Goal: Task Accomplishment & Management: Use online tool/utility

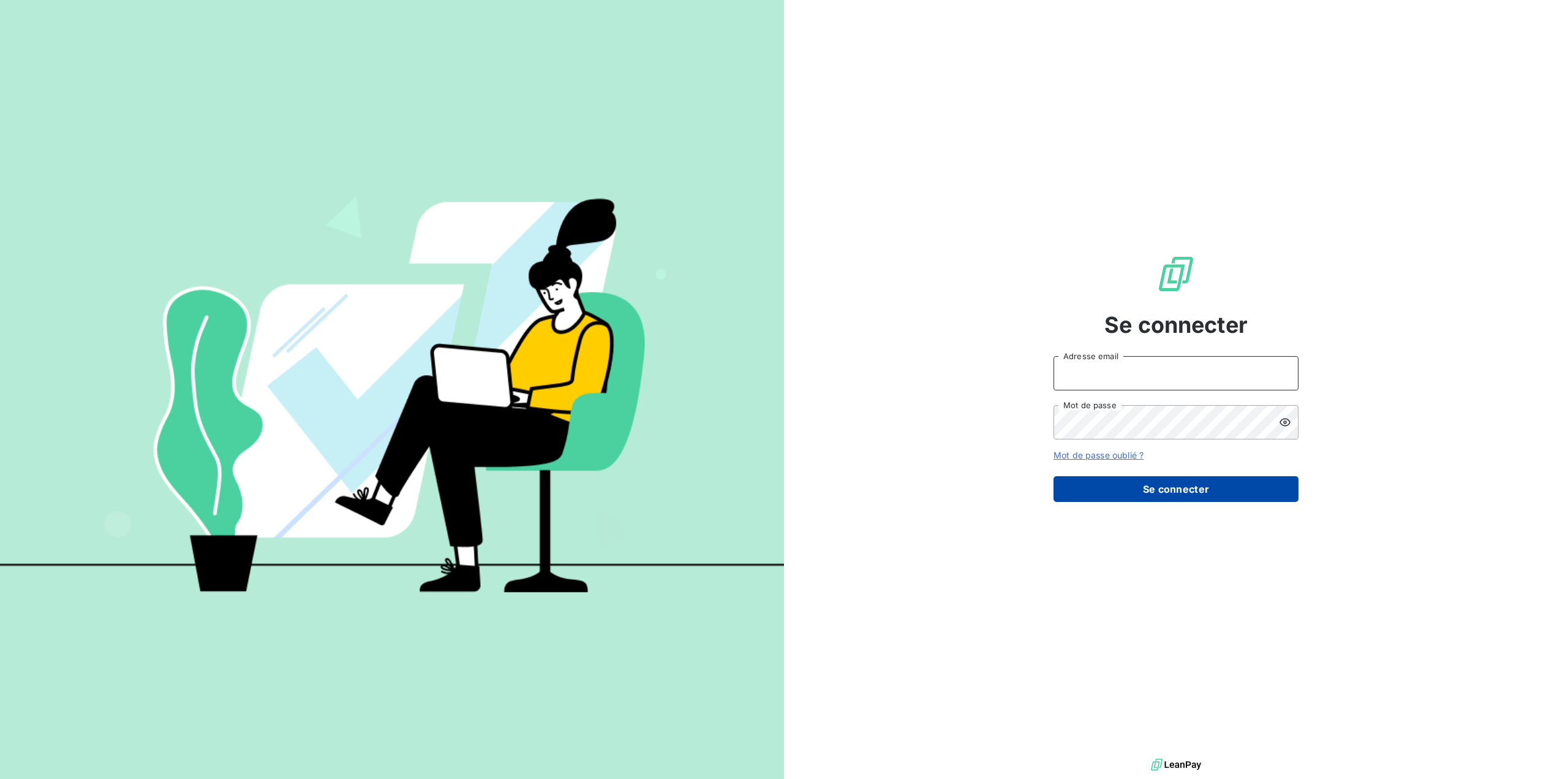
type input "[EMAIL_ADDRESS][DOMAIN_NAME]"
click at [1183, 493] on button "Se connecter" at bounding box center [1176, 489] width 245 height 25
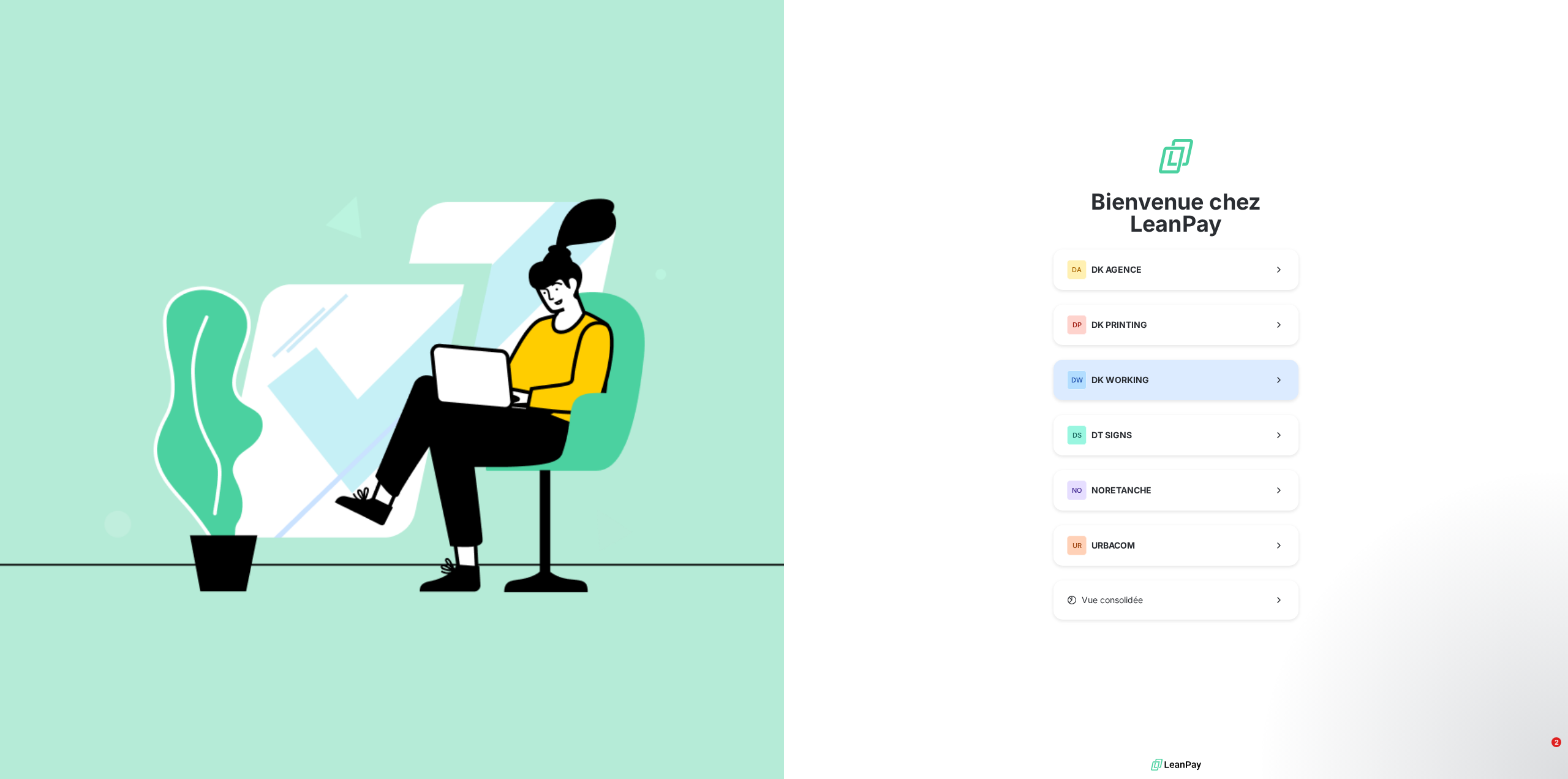
click at [1158, 385] on button "DW DK WORKING" at bounding box center [1176, 380] width 245 height 40
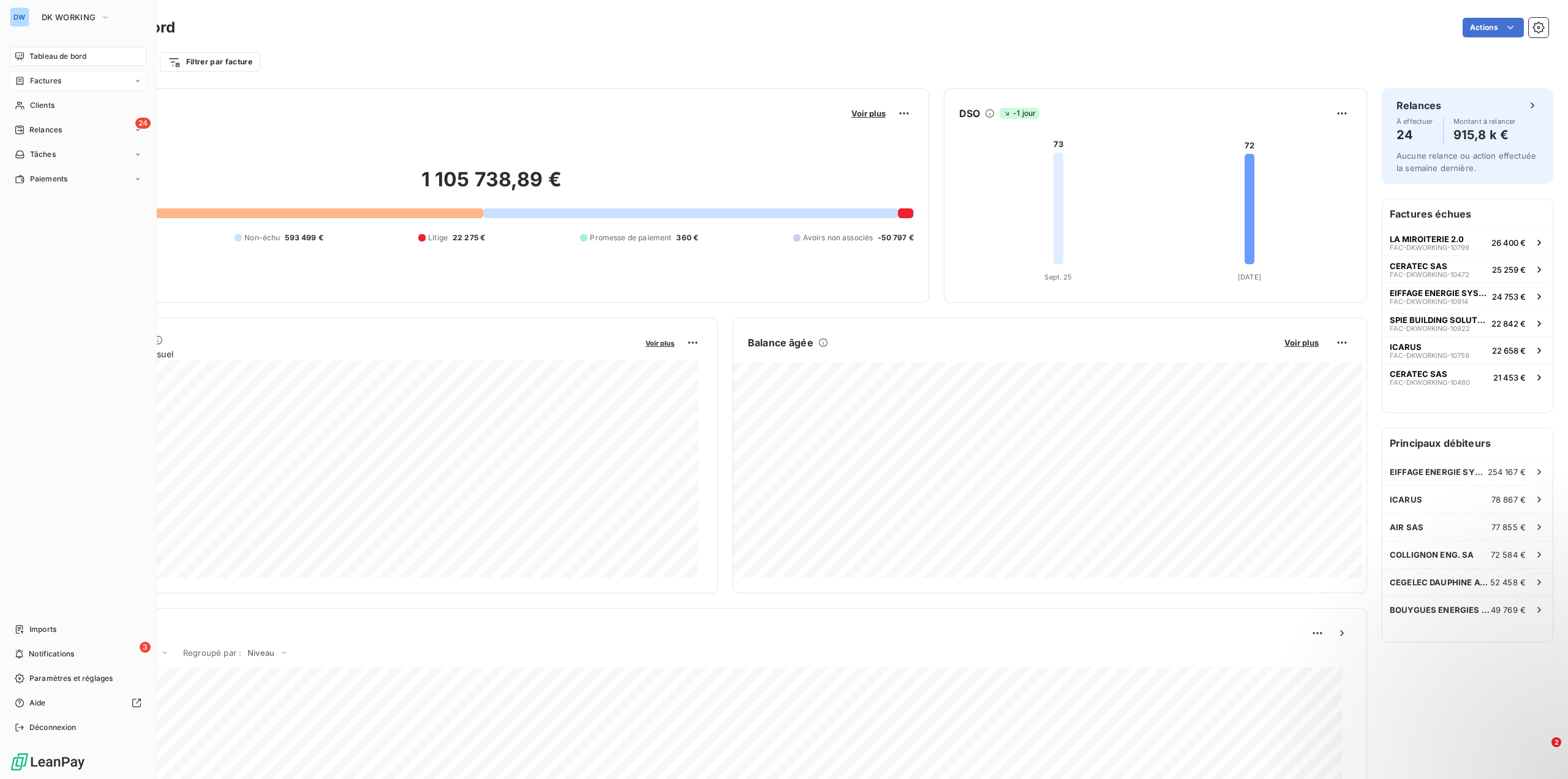
click at [72, 80] on div "Factures" at bounding box center [78, 81] width 136 height 19
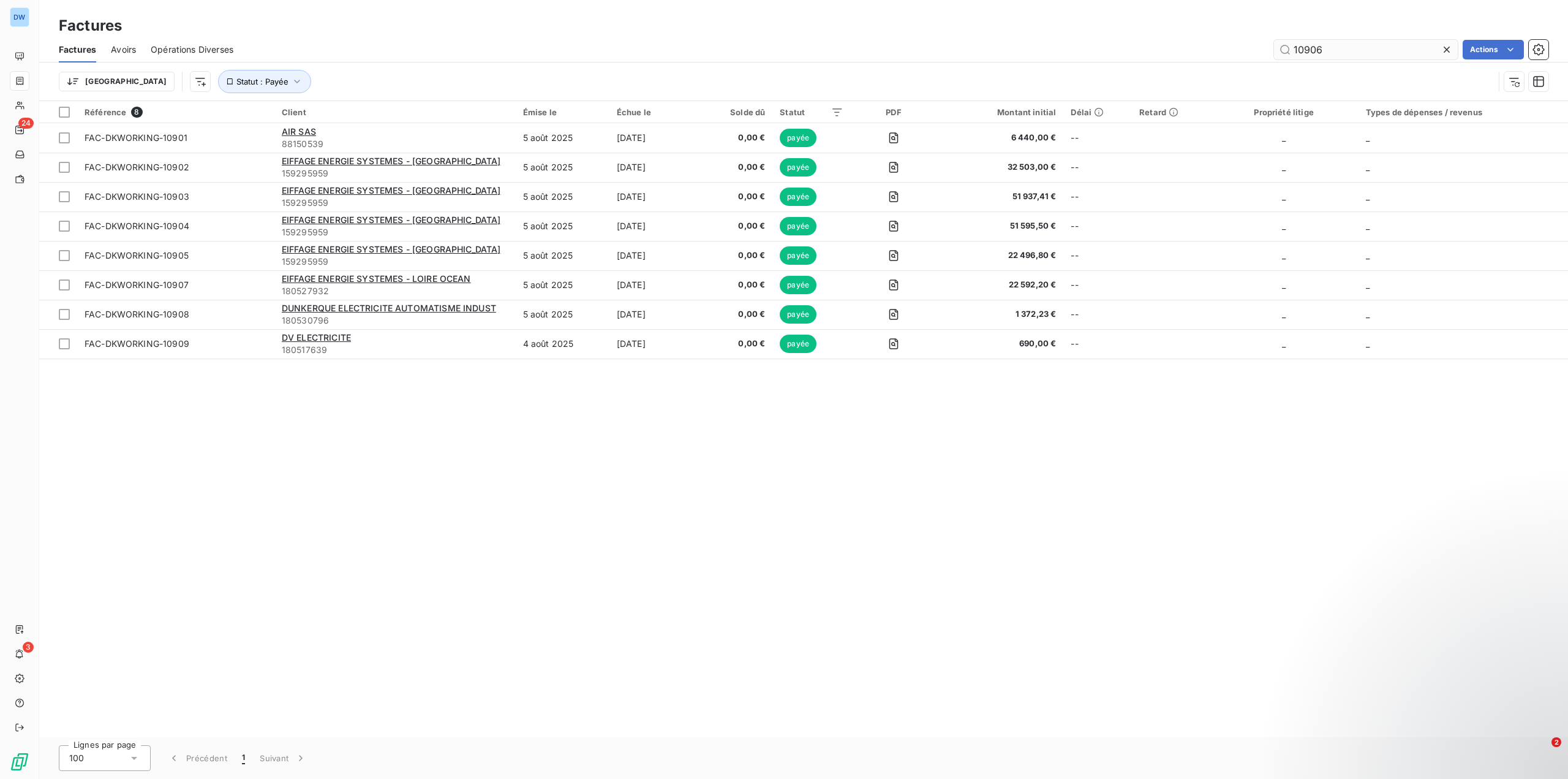
type input "10906"
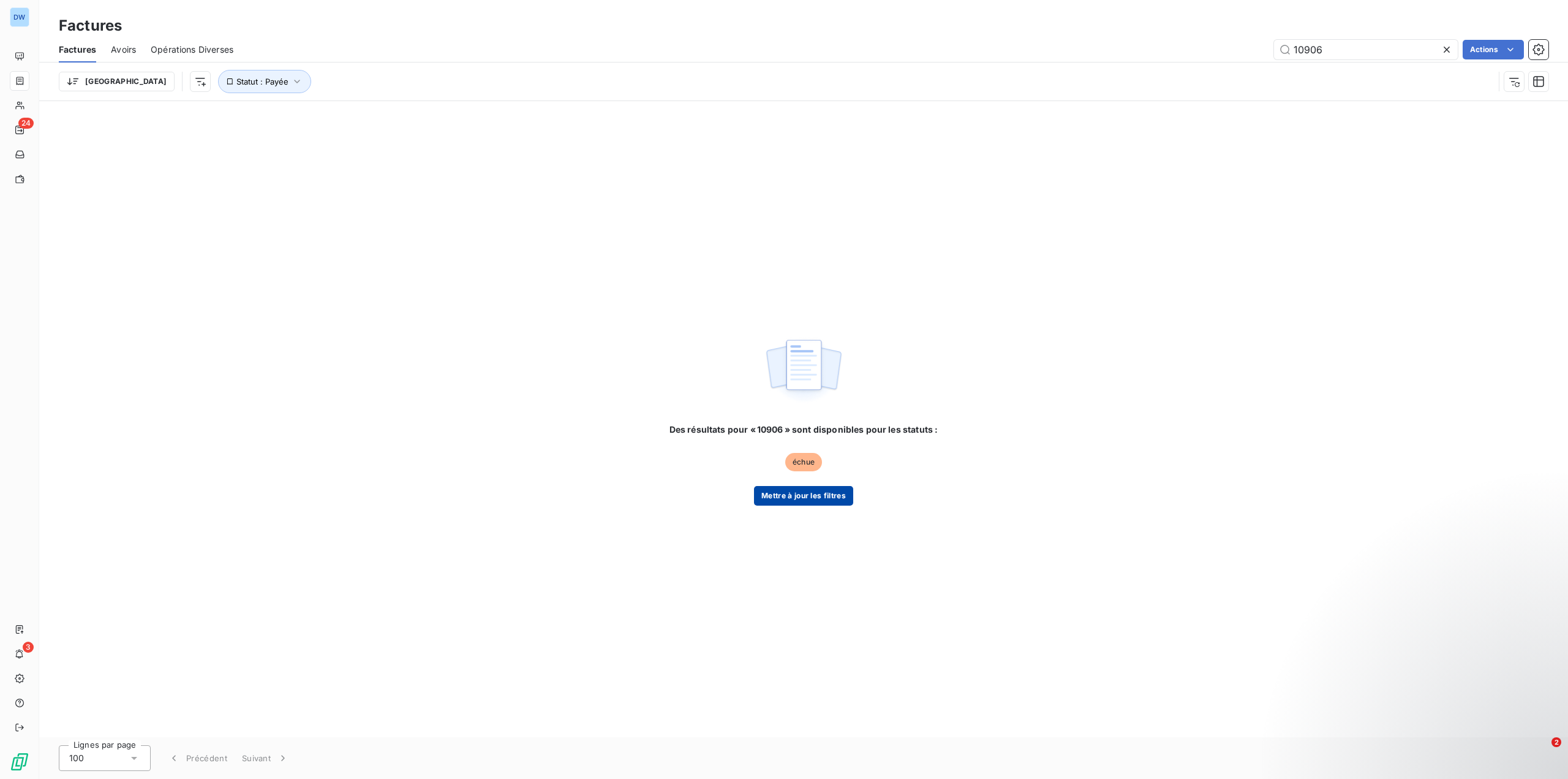
click at [800, 496] on button "Mettre à jour les filtres" at bounding box center [803, 496] width 99 height 19
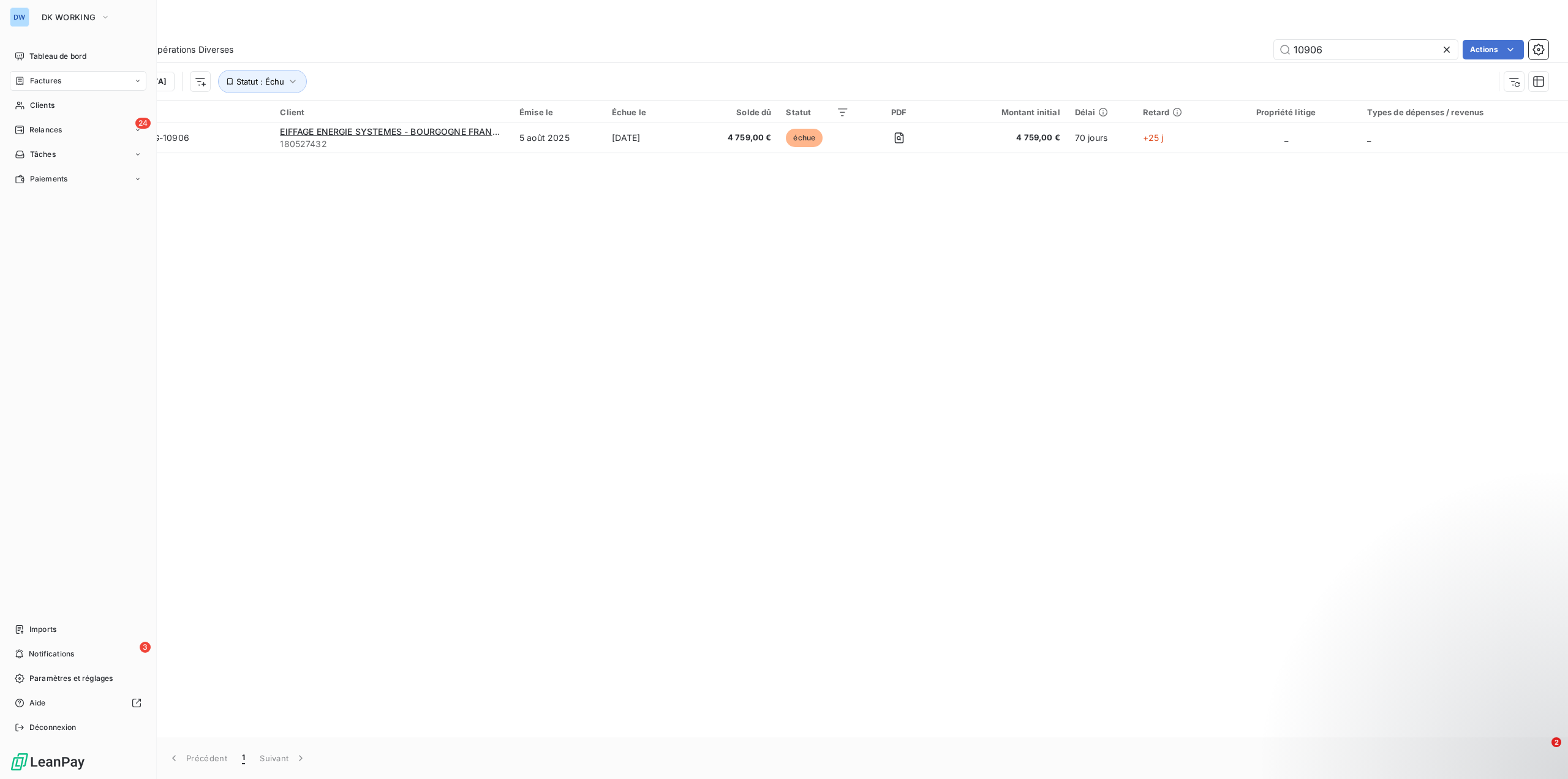
click at [75, 79] on div "Factures" at bounding box center [78, 81] width 136 height 19
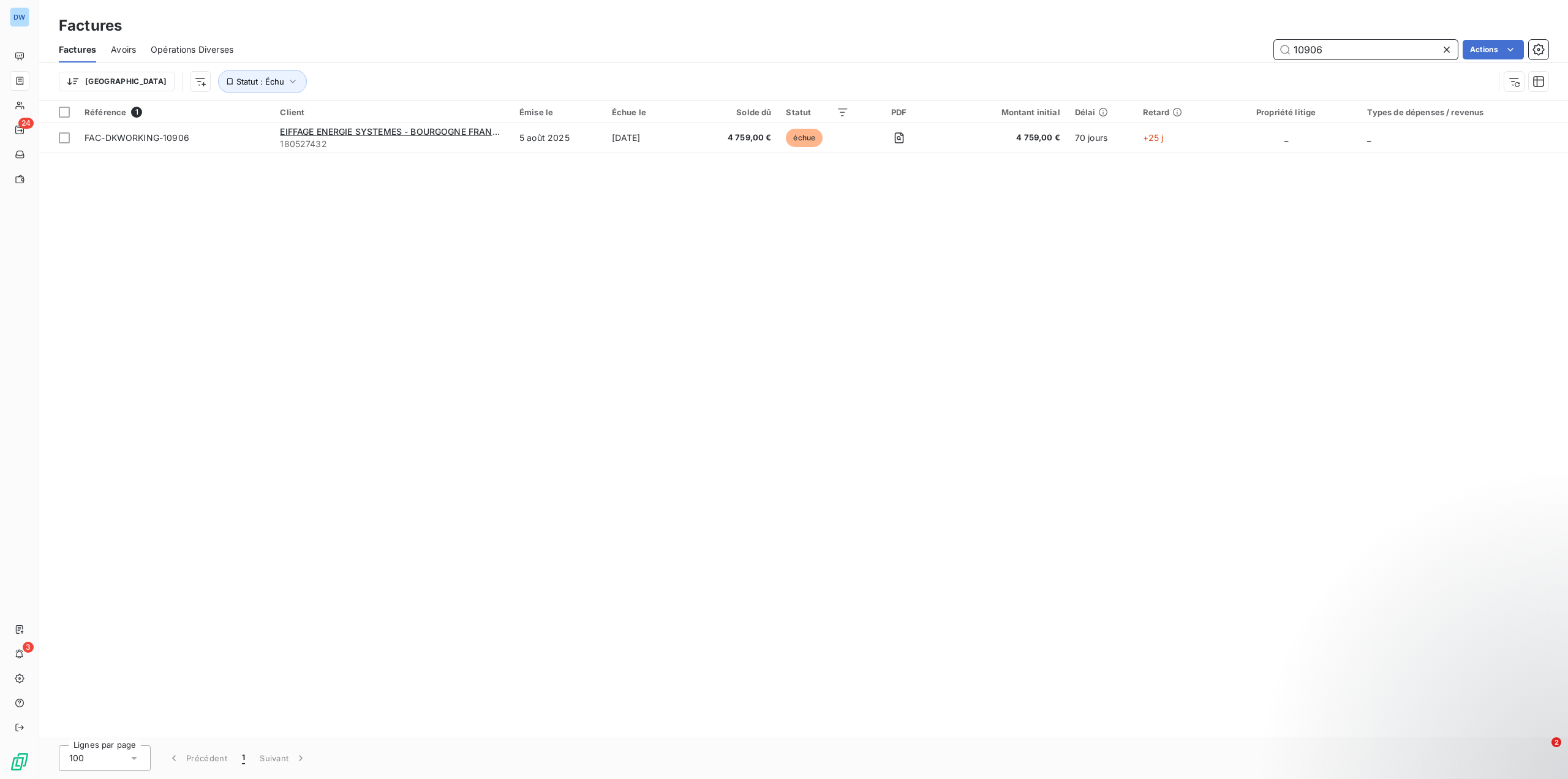
drag, startPoint x: 1333, startPoint y: 52, endPoint x: 1109, endPoint y: 43, distance: 224.2
click at [1147, 40] on div "10906 Actions" at bounding box center [898, 49] width 1300 height 19
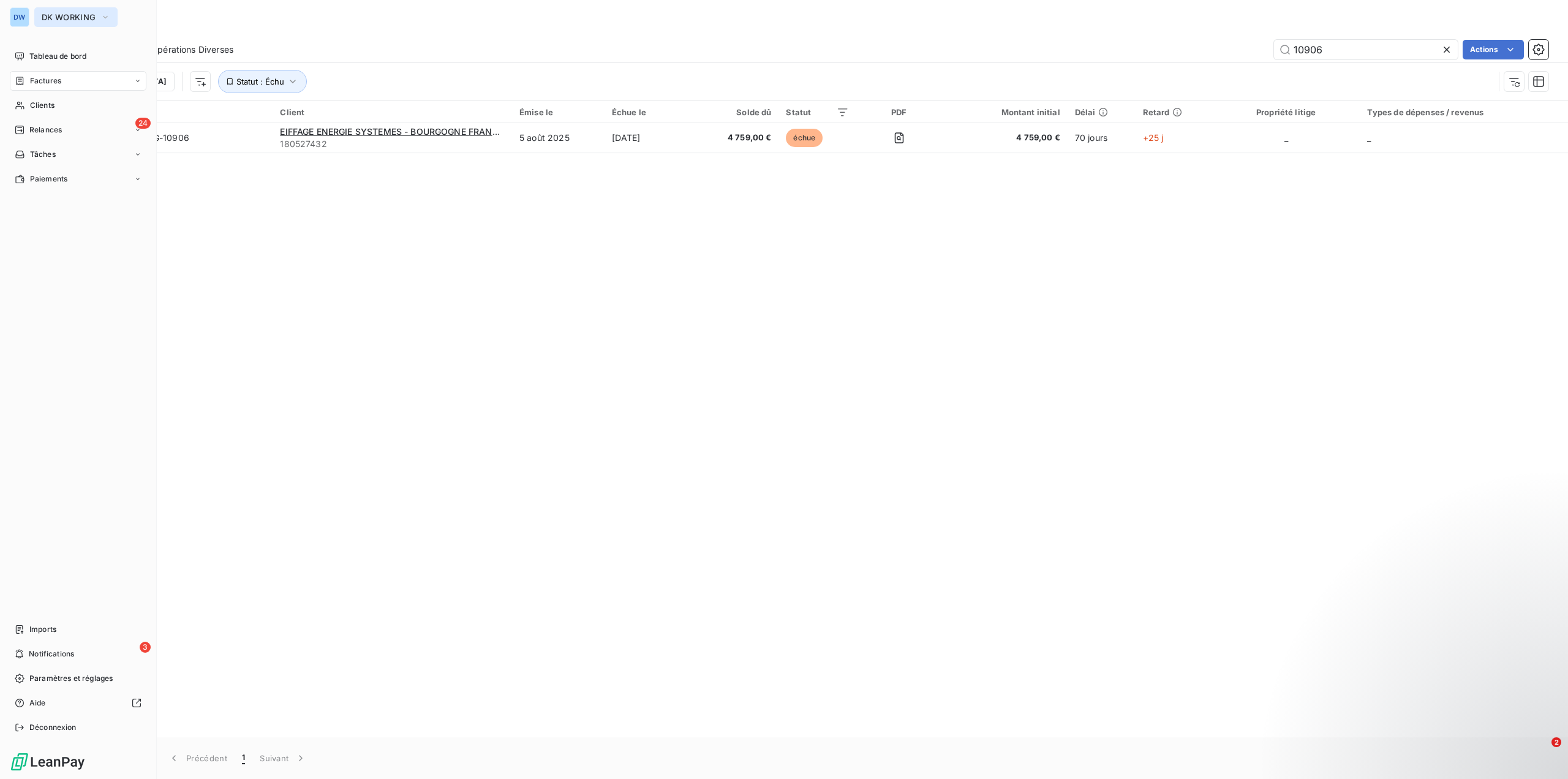
click at [96, 16] on button "DK WORKING" at bounding box center [76, 17] width 83 height 19
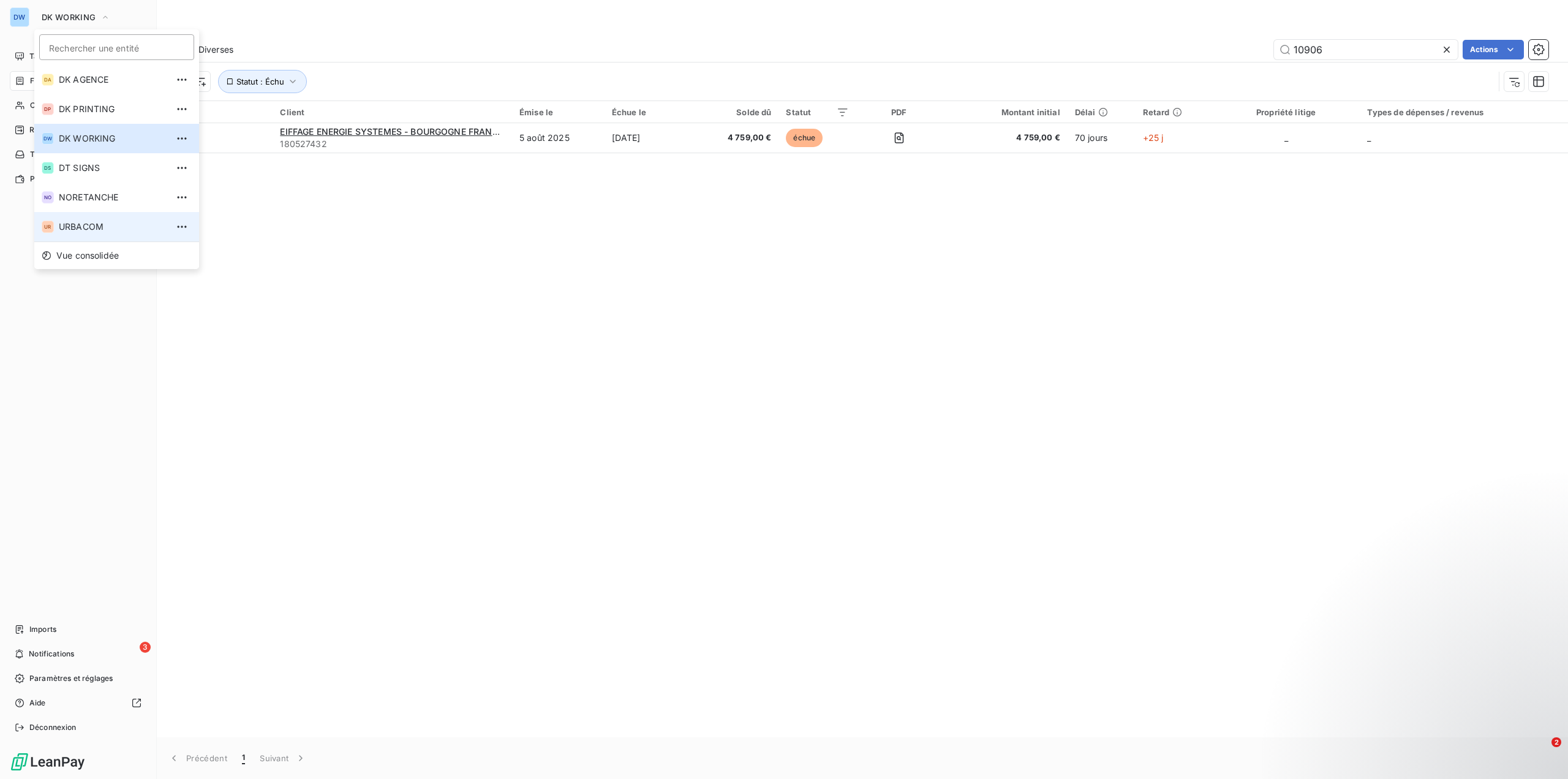
click at [99, 233] on li "UR URBACOM" at bounding box center [117, 226] width 165 height 29
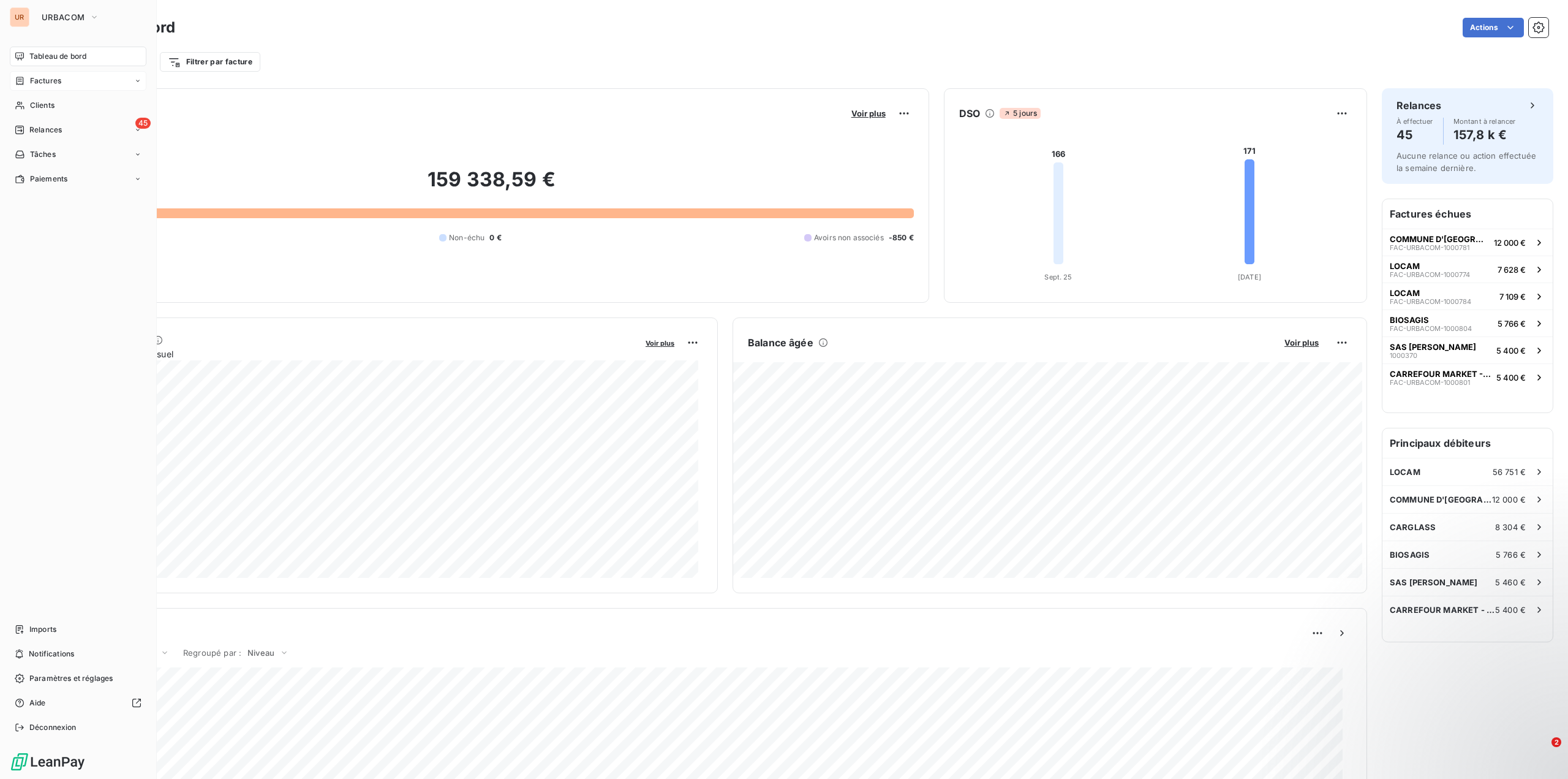
click at [67, 85] on div "Factures" at bounding box center [78, 81] width 136 height 19
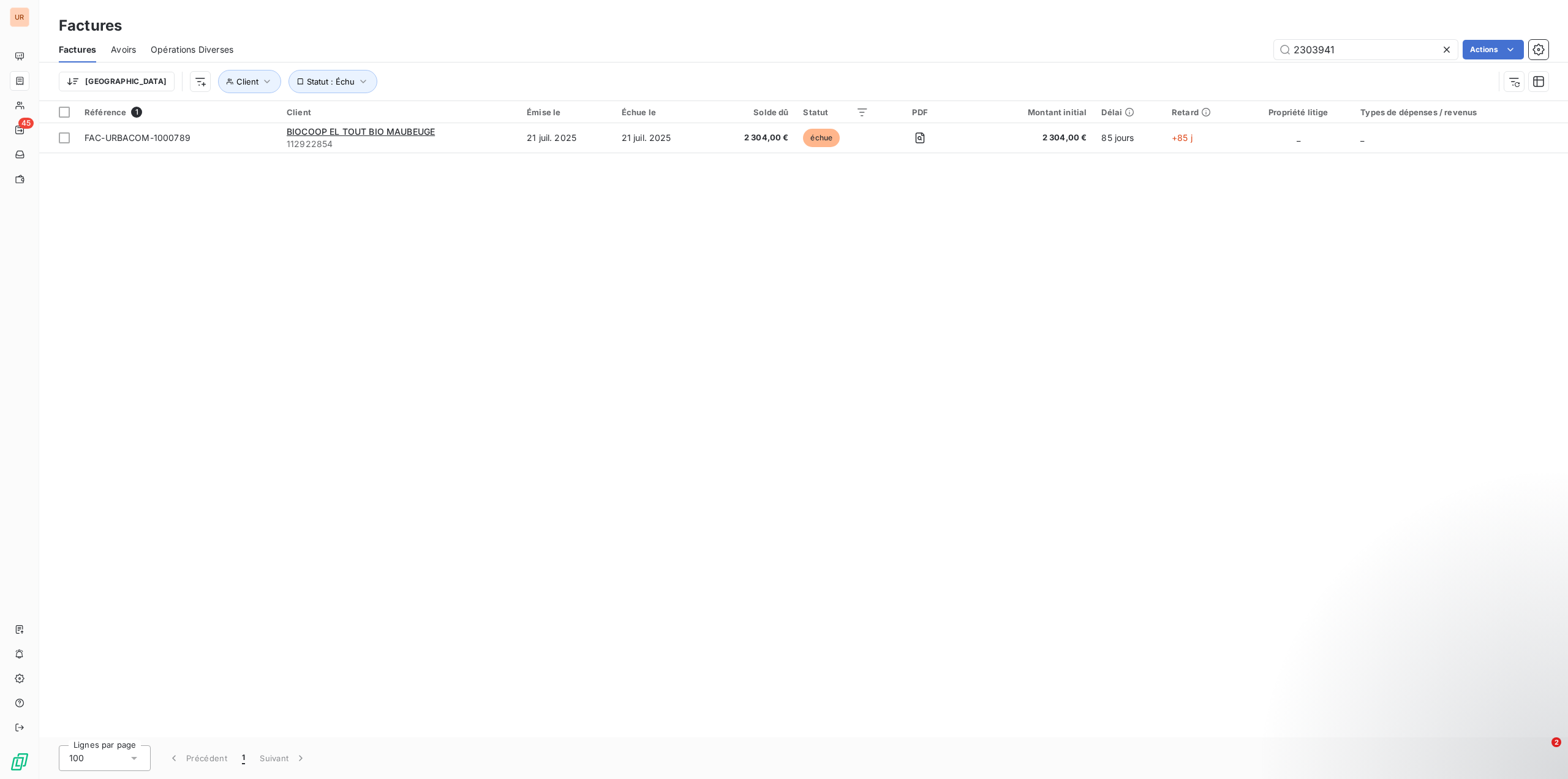
type input "2303941"
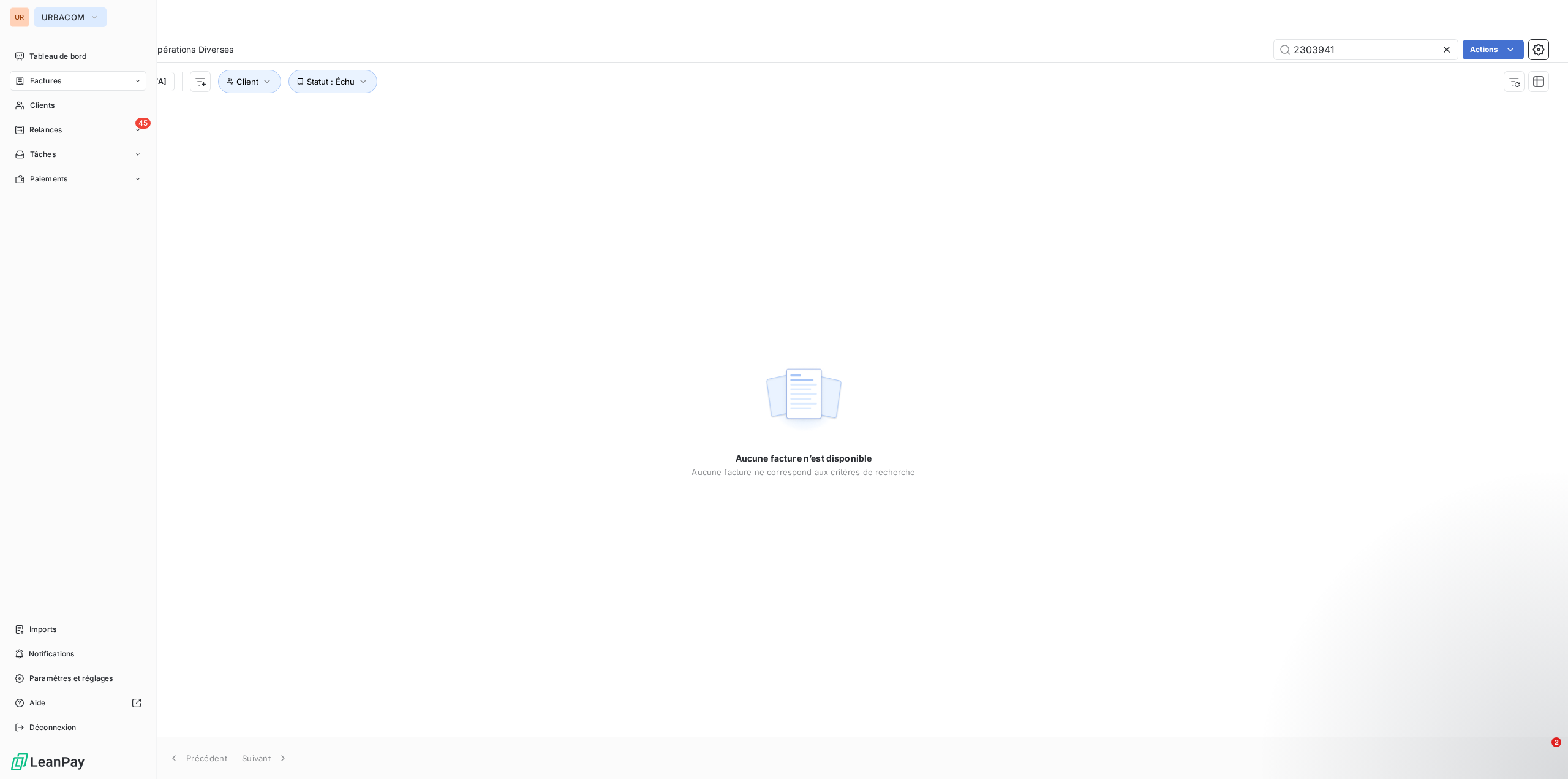
click at [79, 13] on span "URBACOM" at bounding box center [63, 16] width 43 height 10
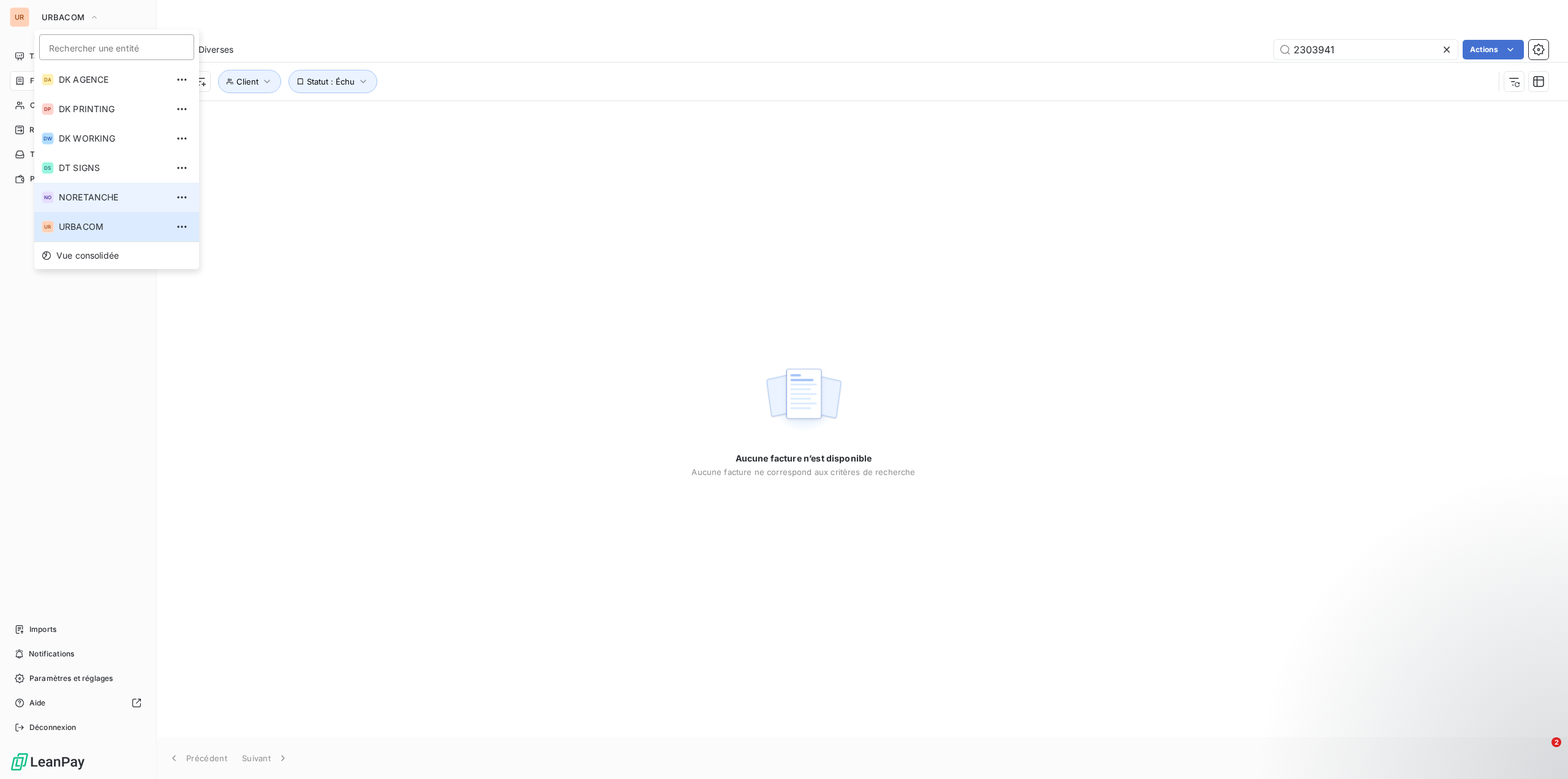
click at [104, 193] on span "NORETANCHE" at bounding box center [112, 197] width 109 height 12
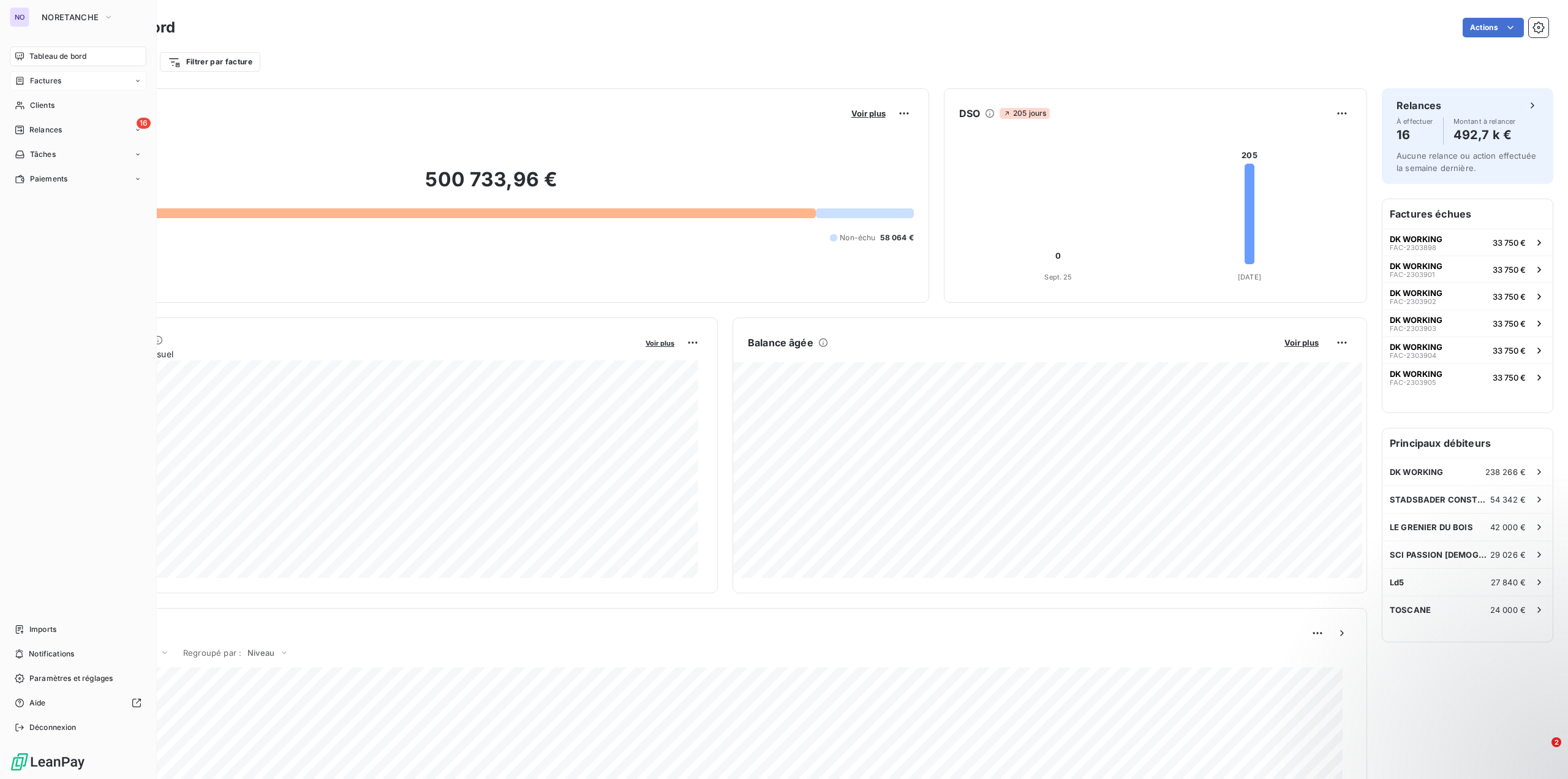
click at [85, 82] on div "Factures" at bounding box center [78, 81] width 136 height 19
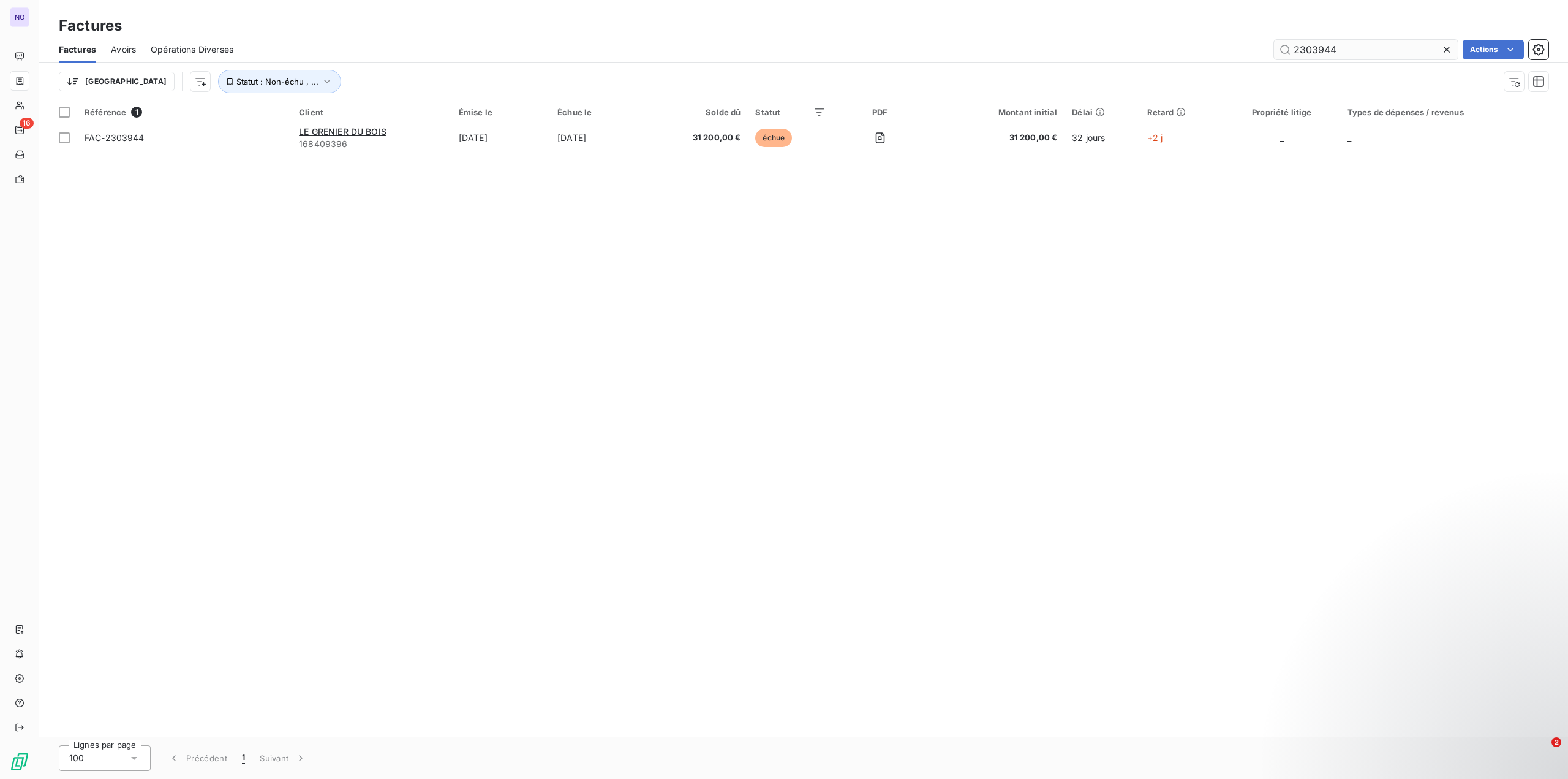
click at [1339, 49] on input "2303944" at bounding box center [1366, 49] width 184 height 19
type input "2303941"
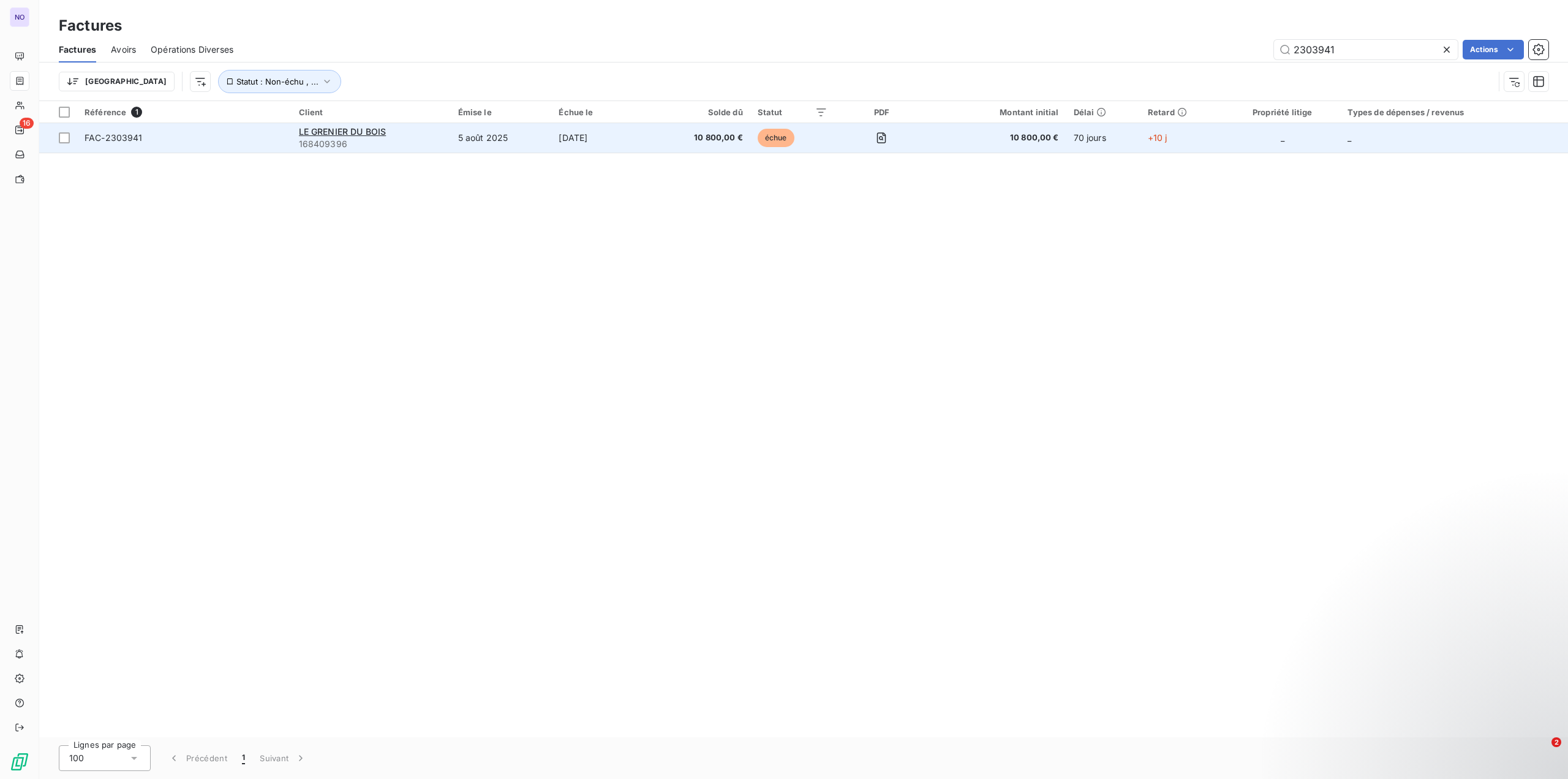
click at [498, 144] on td "5 août 2025" at bounding box center [501, 137] width 101 height 29
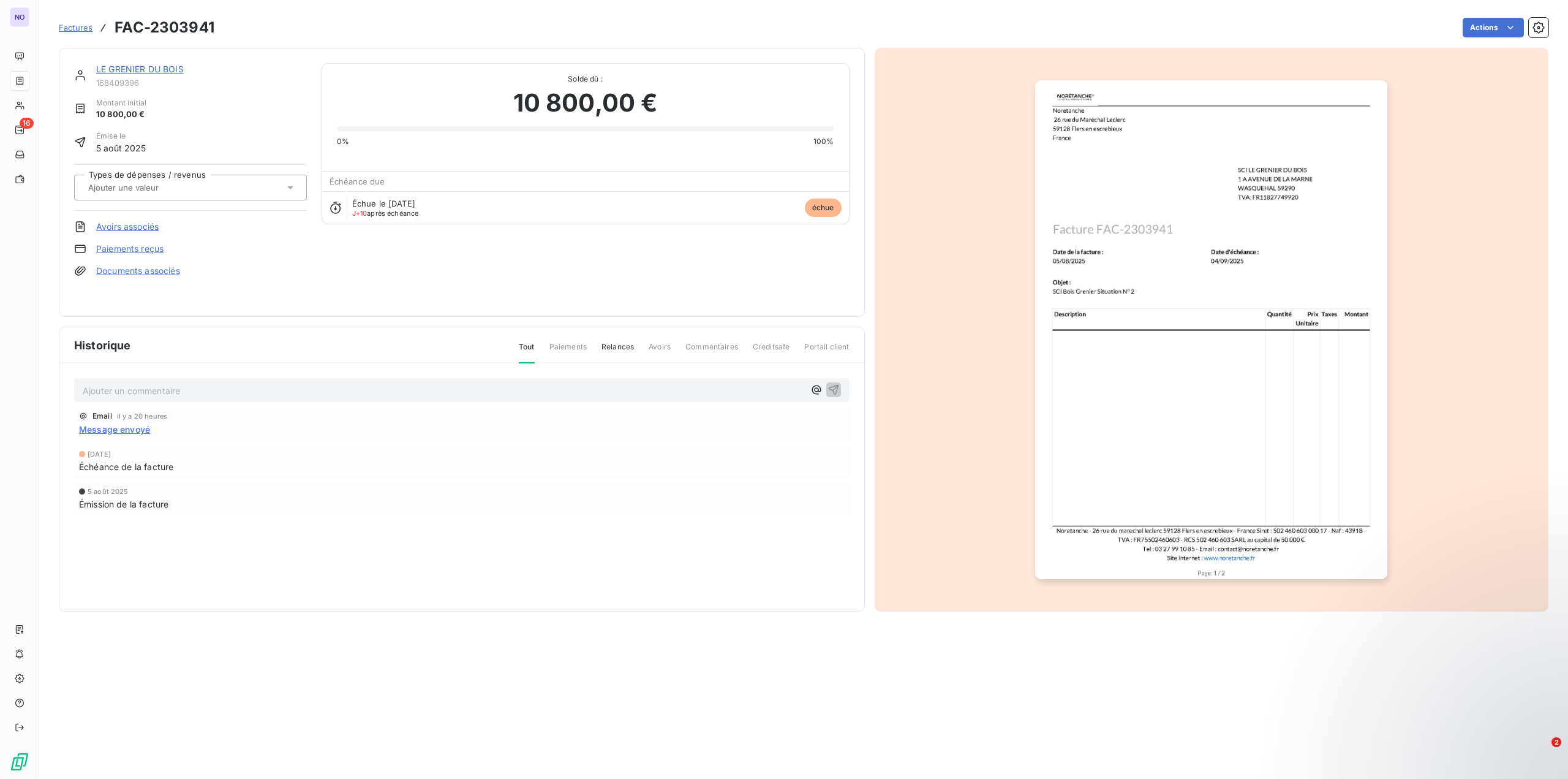
click at [622, 344] on span "Relances" at bounding box center [618, 352] width 32 height 21
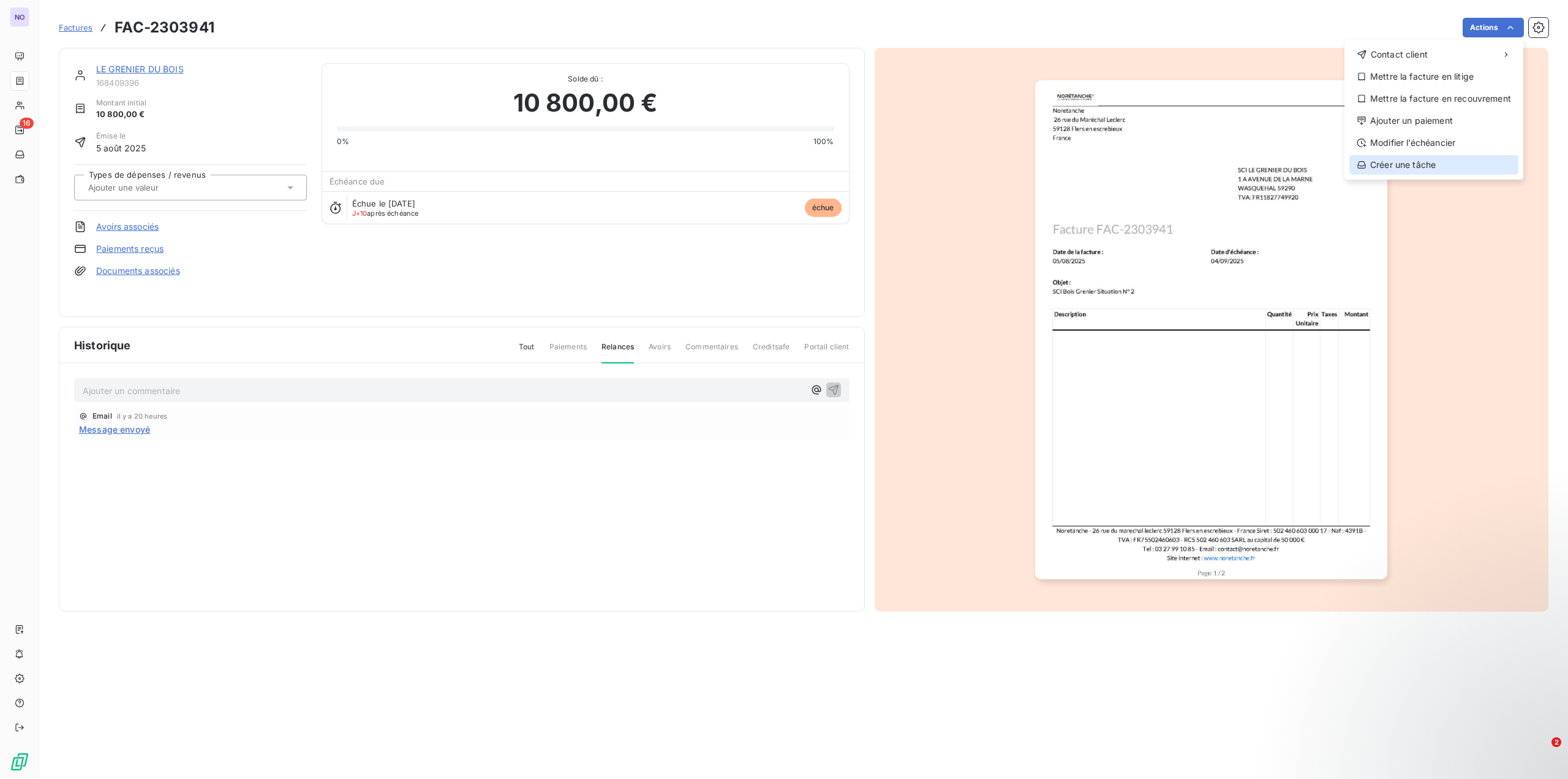
click at [1437, 169] on div "Créer une tâche" at bounding box center [1434, 165] width 169 height 19
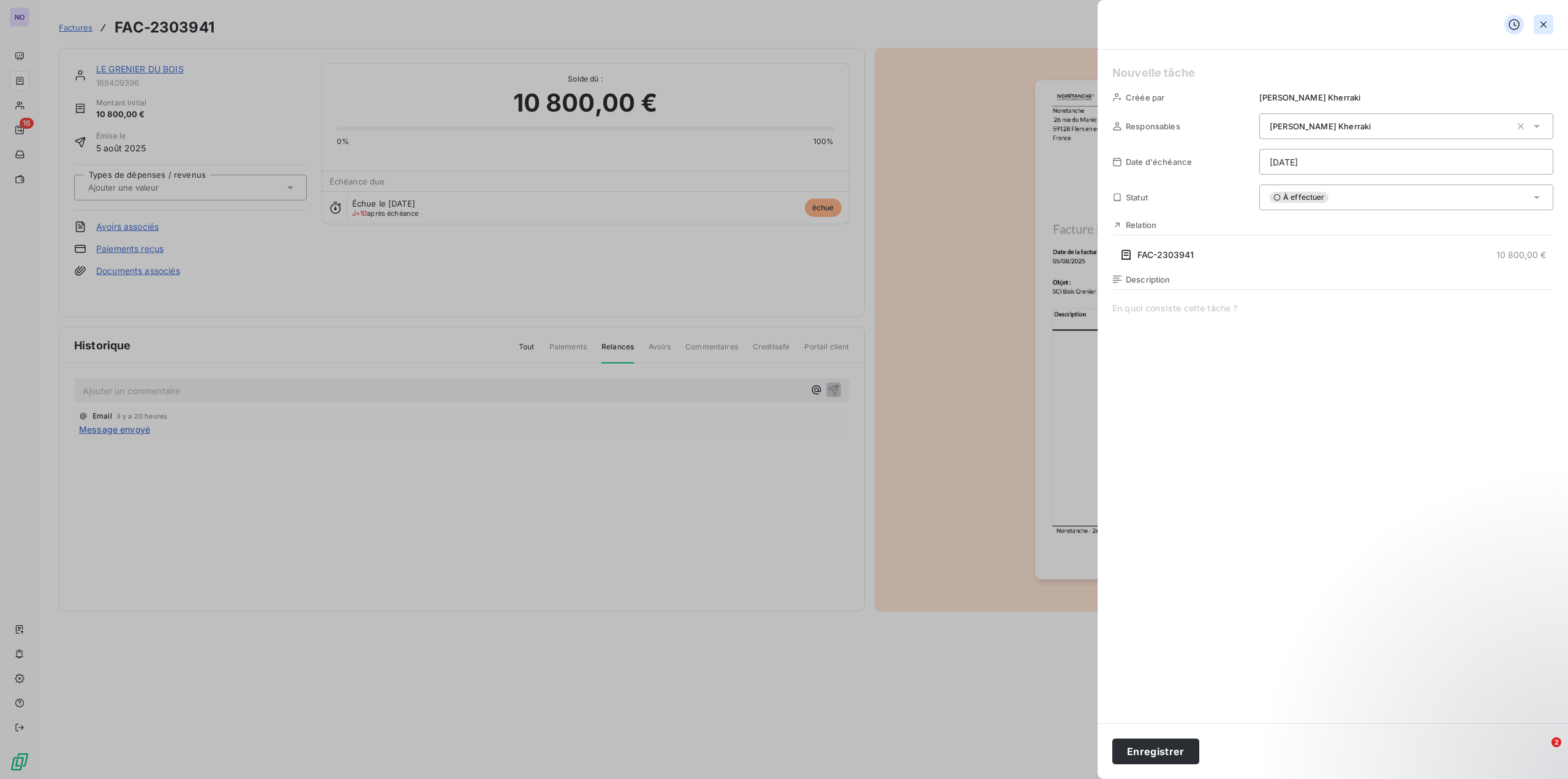
click at [1552, 25] on button "button" at bounding box center [1543, 25] width 19 height 19
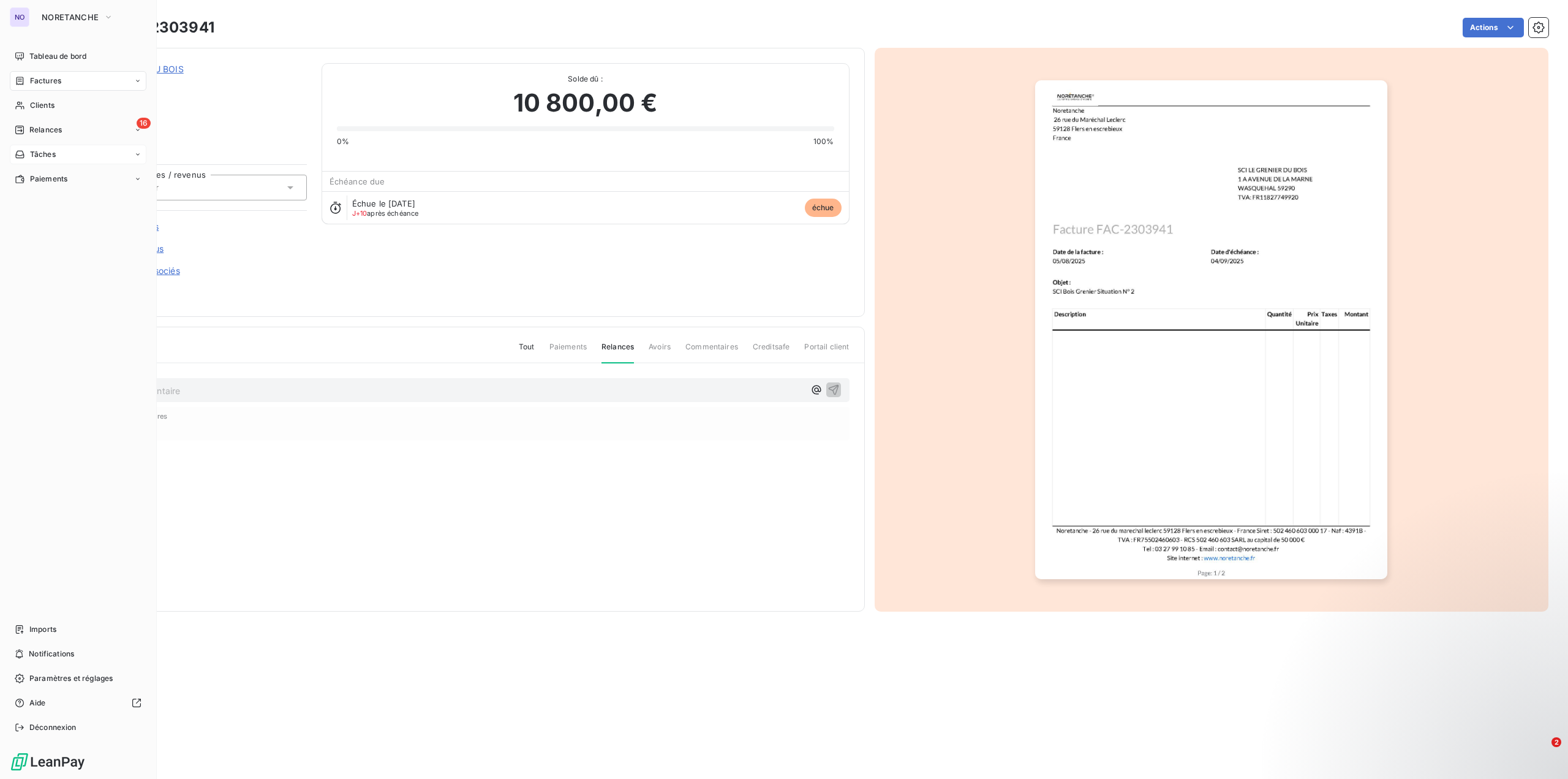
click at [66, 153] on div "Tâches" at bounding box center [78, 154] width 136 height 19
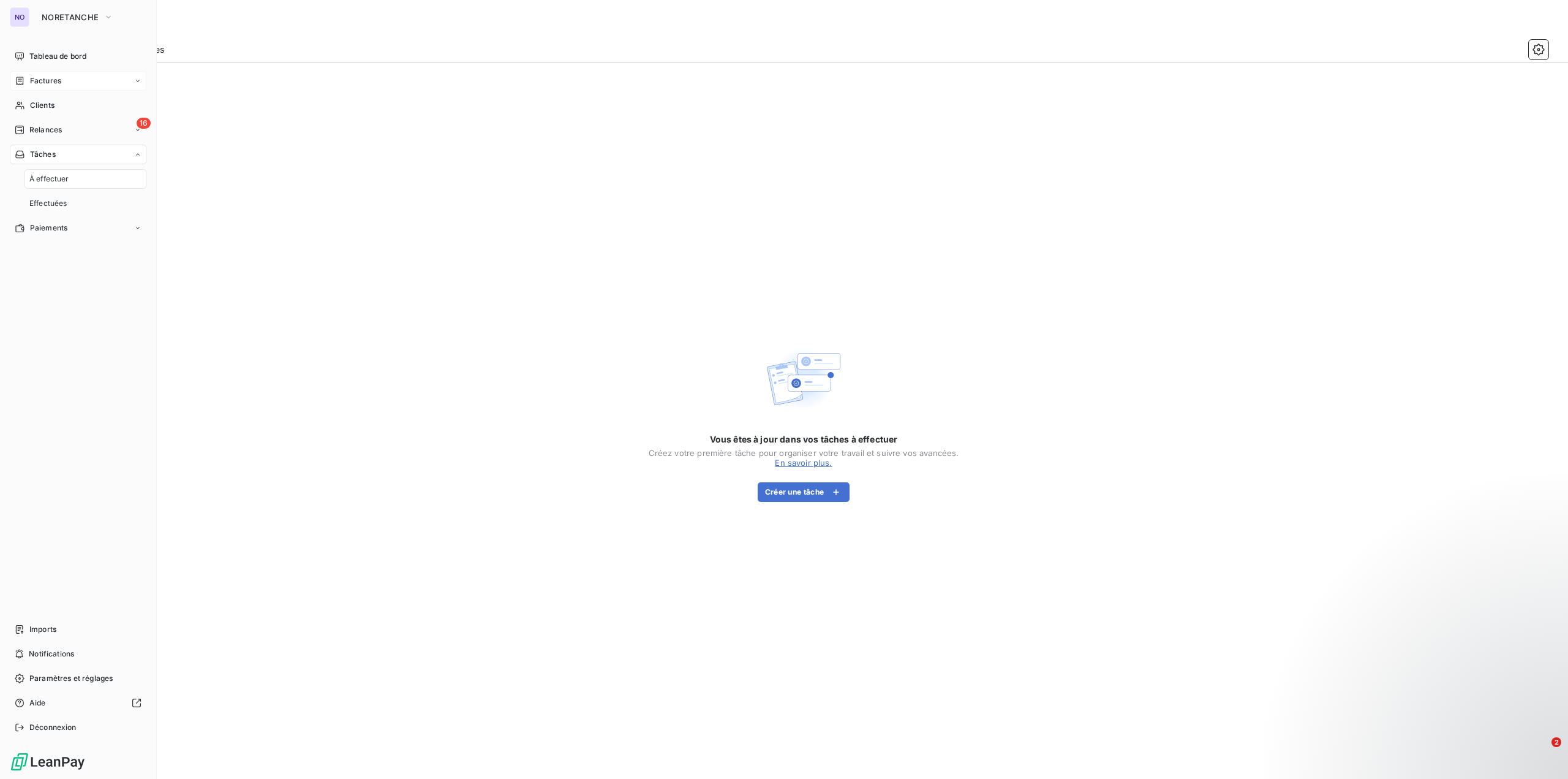
click at [69, 85] on div "Factures" at bounding box center [78, 81] width 136 height 19
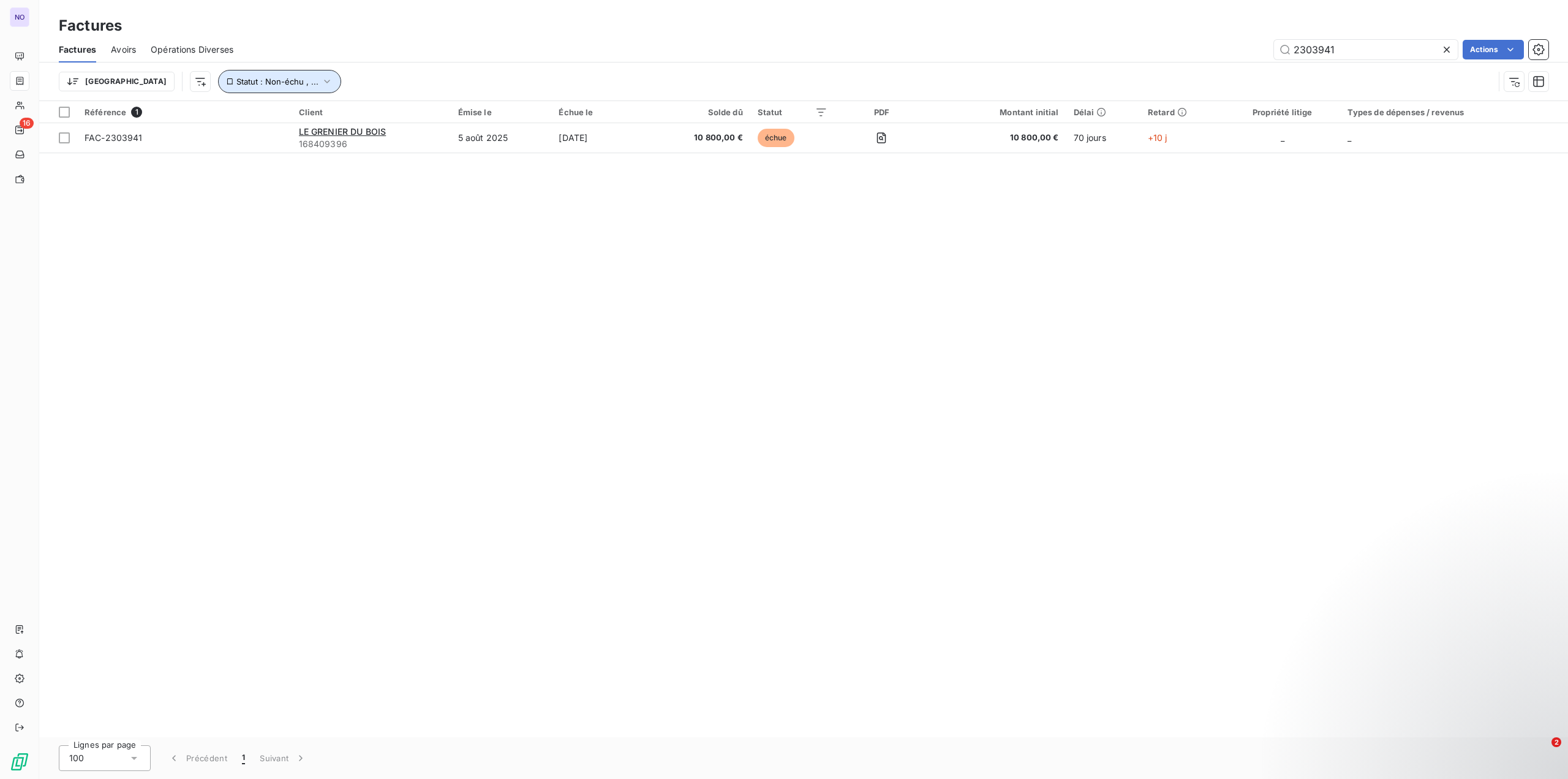
click at [324, 80] on icon "button" at bounding box center [326, 81] width 5 height 4
click at [271, 115] on icon at bounding box center [273, 113] width 12 height 12
click at [188, 47] on span "Opérations Diverses" at bounding box center [192, 49] width 82 height 12
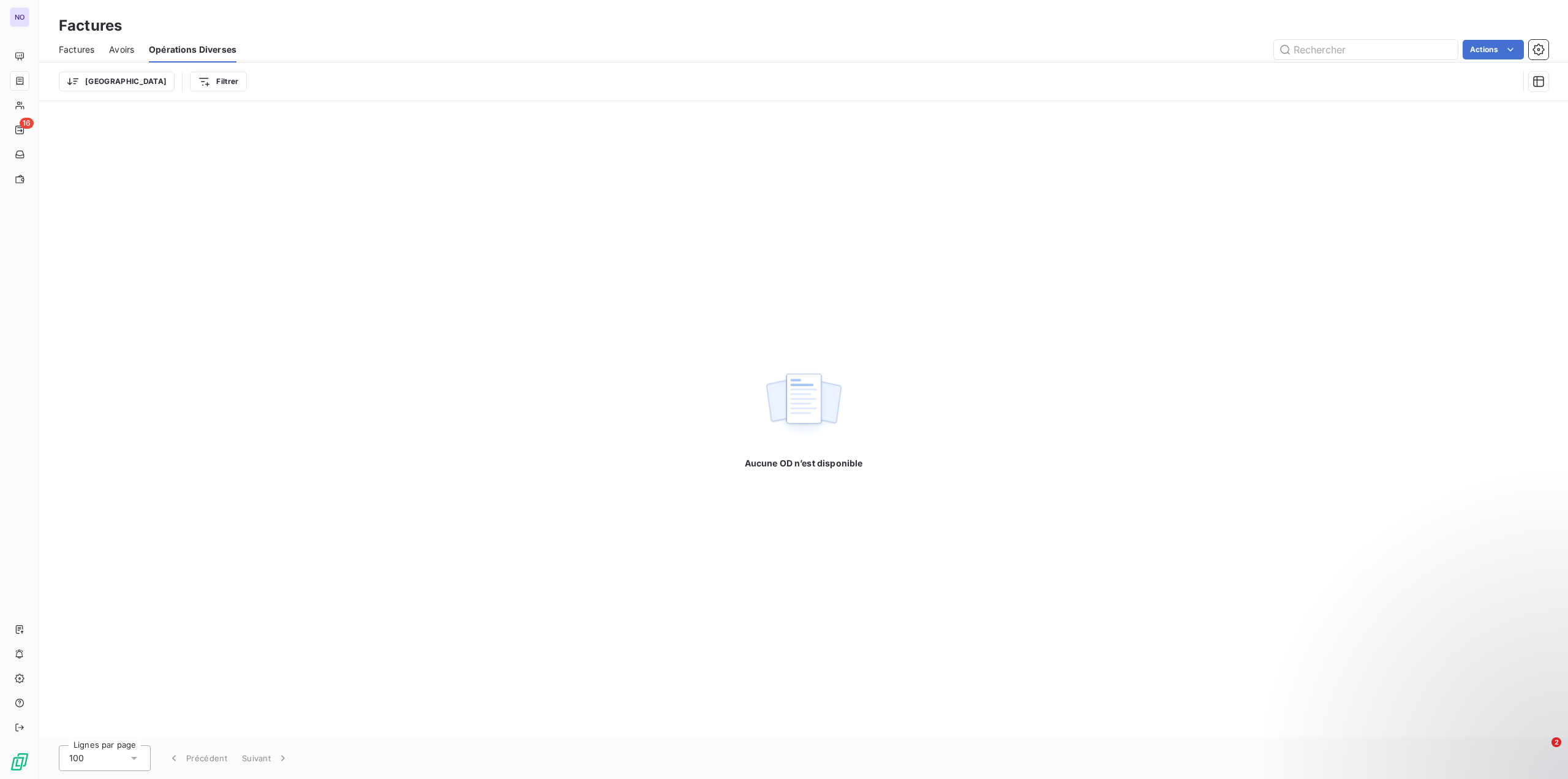
click at [62, 52] on span "Factures" at bounding box center [76, 49] width 35 height 12
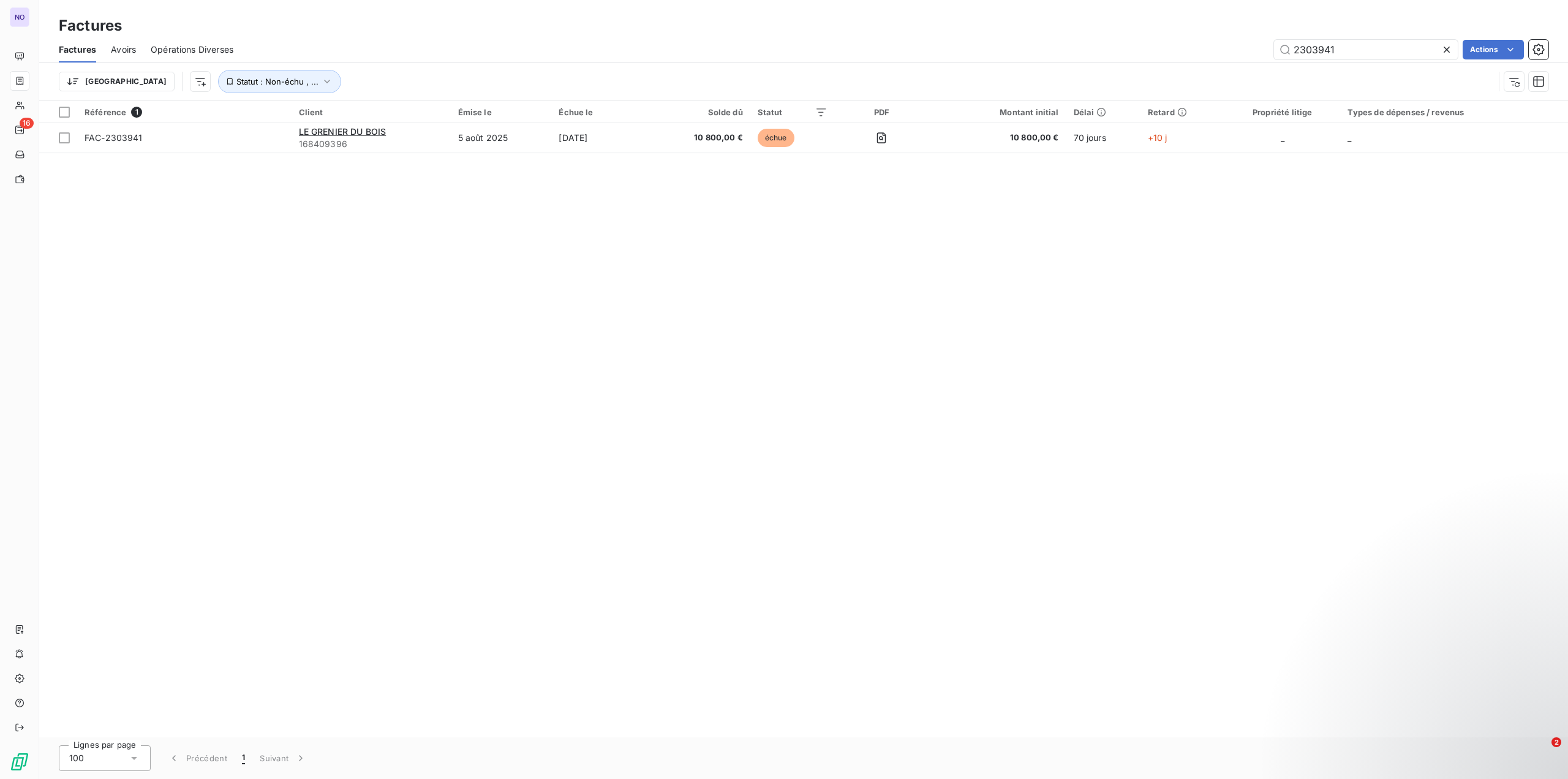
click at [822, 112] on html "NO 16 Factures Factures Avoirs Opérations Diverses 2303941 Actions Trier Statut…" at bounding box center [784, 389] width 1568 height 779
click at [1105, 114] on icon at bounding box center [1101, 112] width 8 height 8
click at [1097, 116] on icon at bounding box center [1101, 112] width 10 height 10
click at [1085, 114] on div "Délai" at bounding box center [1103, 112] width 59 height 10
click at [1173, 112] on div "Retard" at bounding box center [1183, 112] width 69 height 10
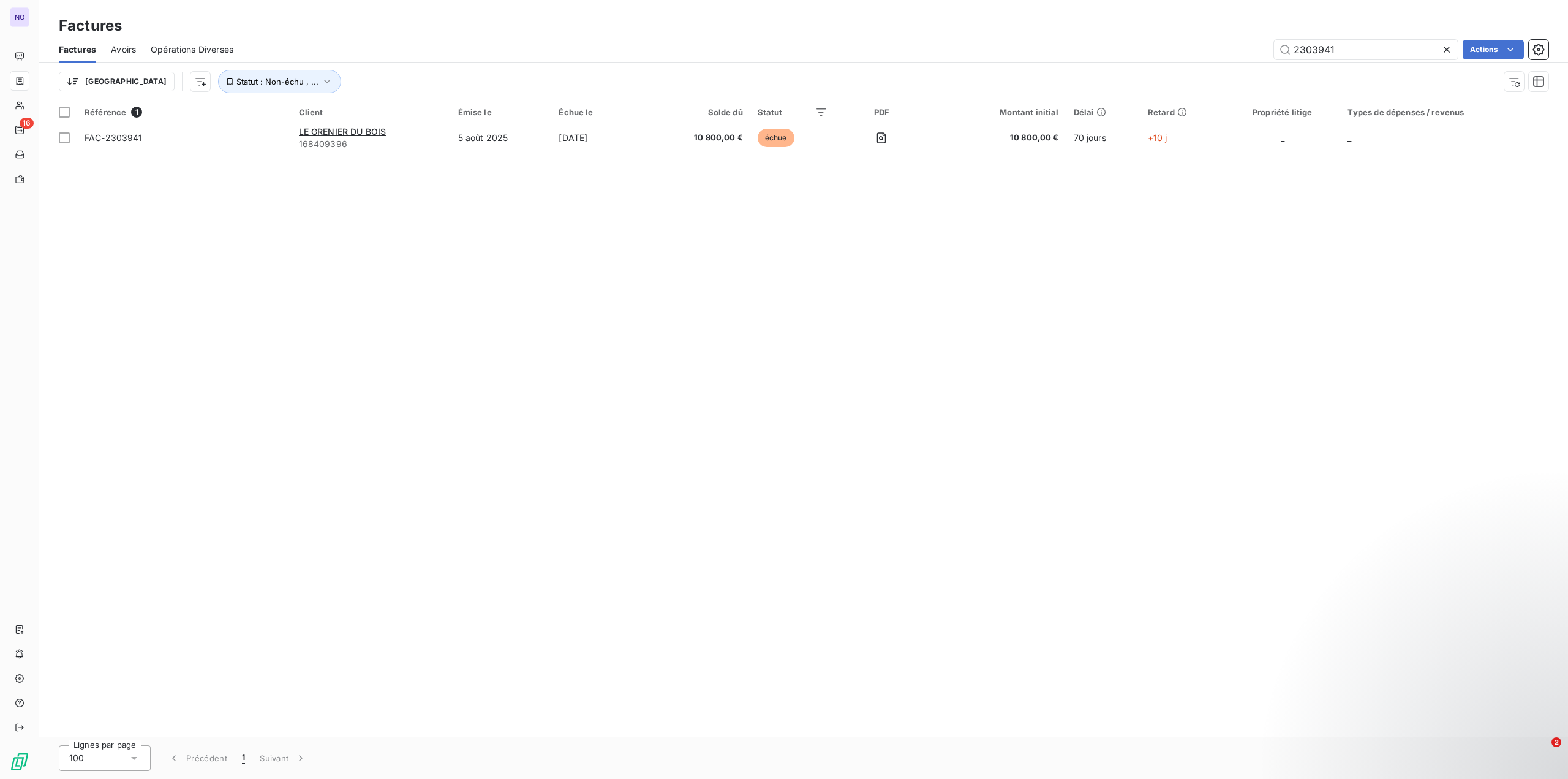
click at [1289, 113] on div "Propriété litige" at bounding box center [1282, 112] width 101 height 10
click at [1400, 117] on th "Types de dépenses / revenus" at bounding box center [1454, 112] width 228 height 22
click at [1547, 80] on button "button" at bounding box center [1539, 82] width 19 height 19
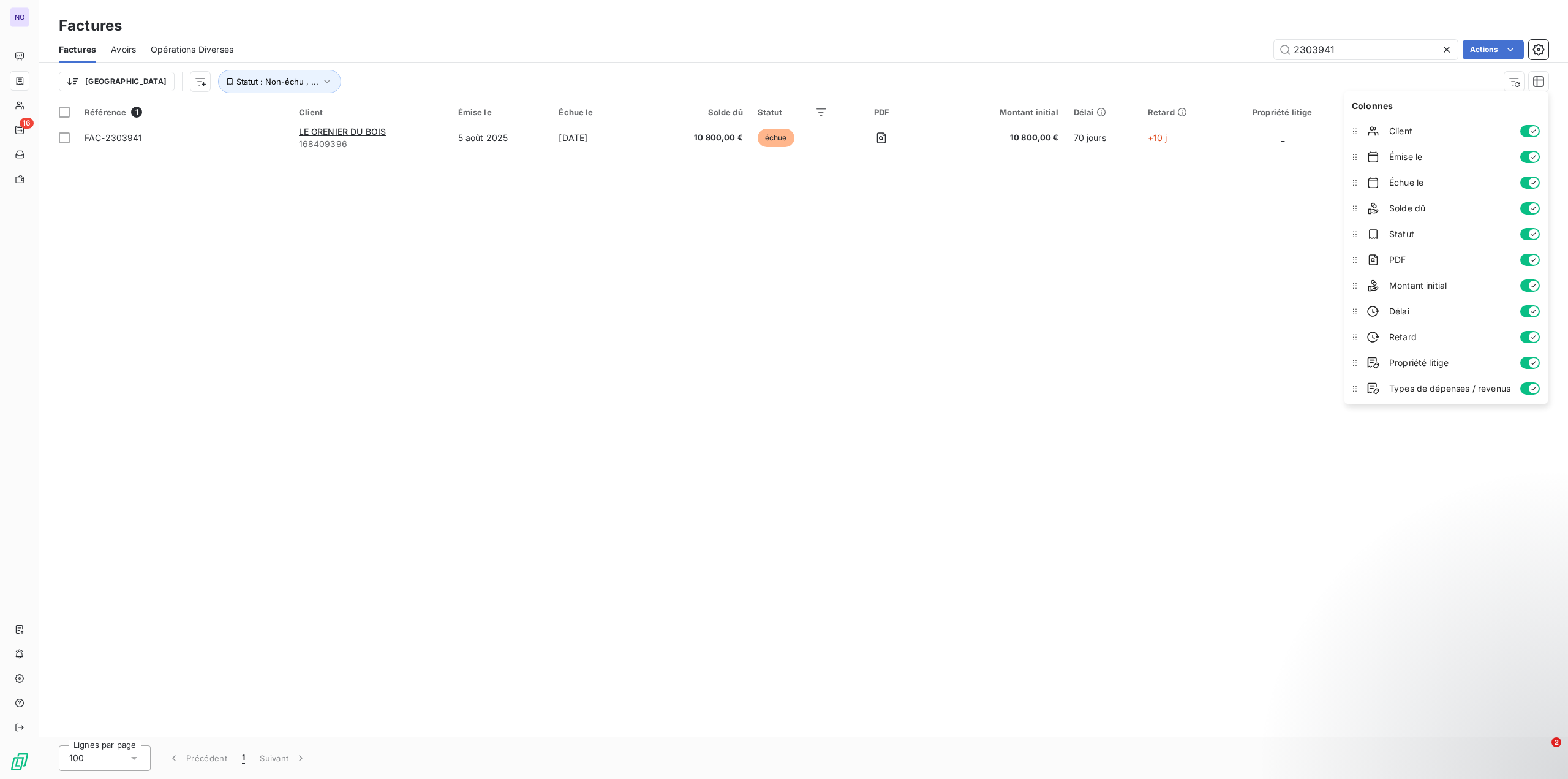
click at [1416, 236] on span "Statut" at bounding box center [1450, 234] width 121 height 12
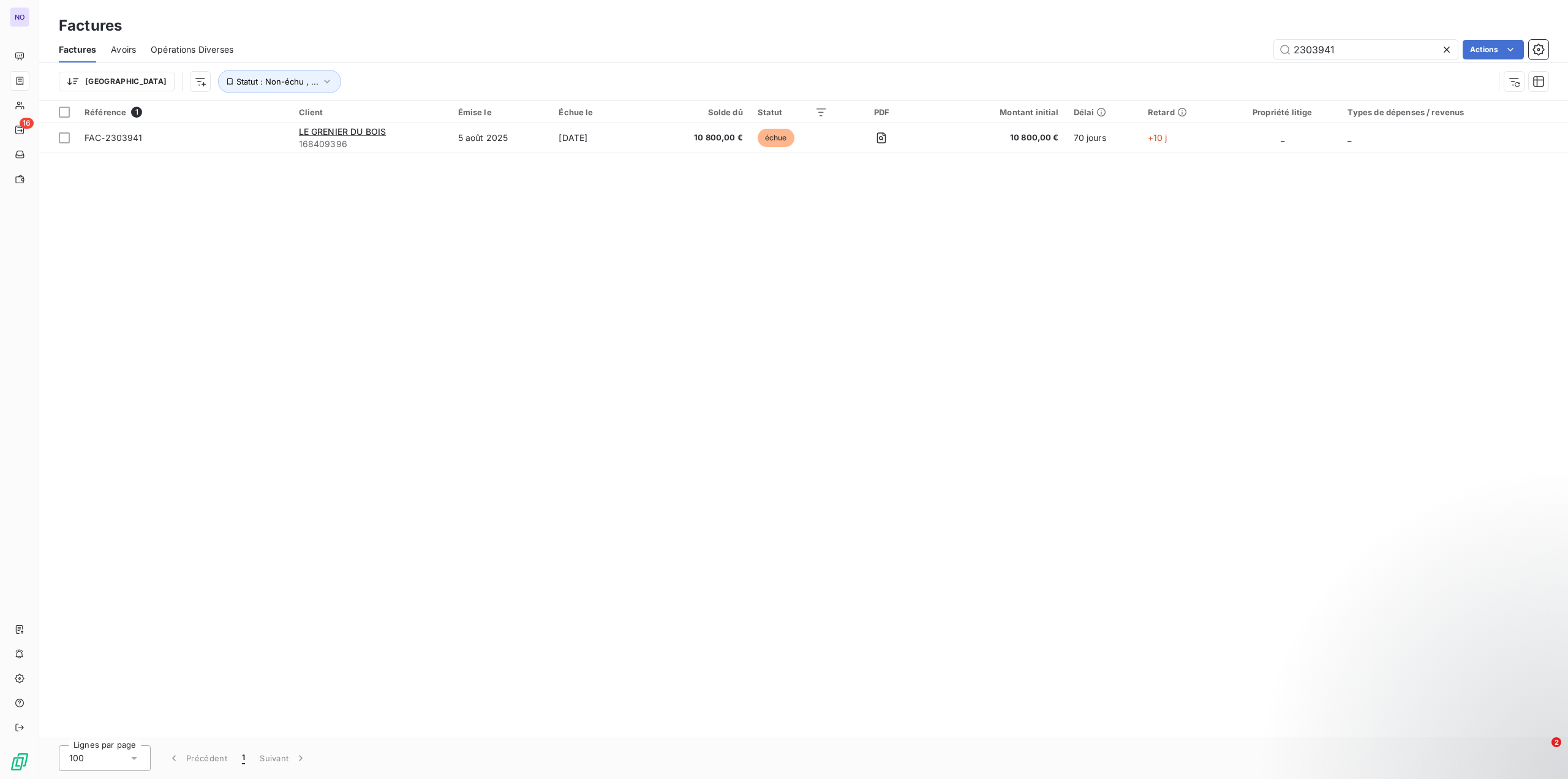
click at [1264, 360] on div "Référence 1 Client Émise le Échue le Solde dû Statut PDF Montant initial Délai …" at bounding box center [803, 419] width 1529 height 636
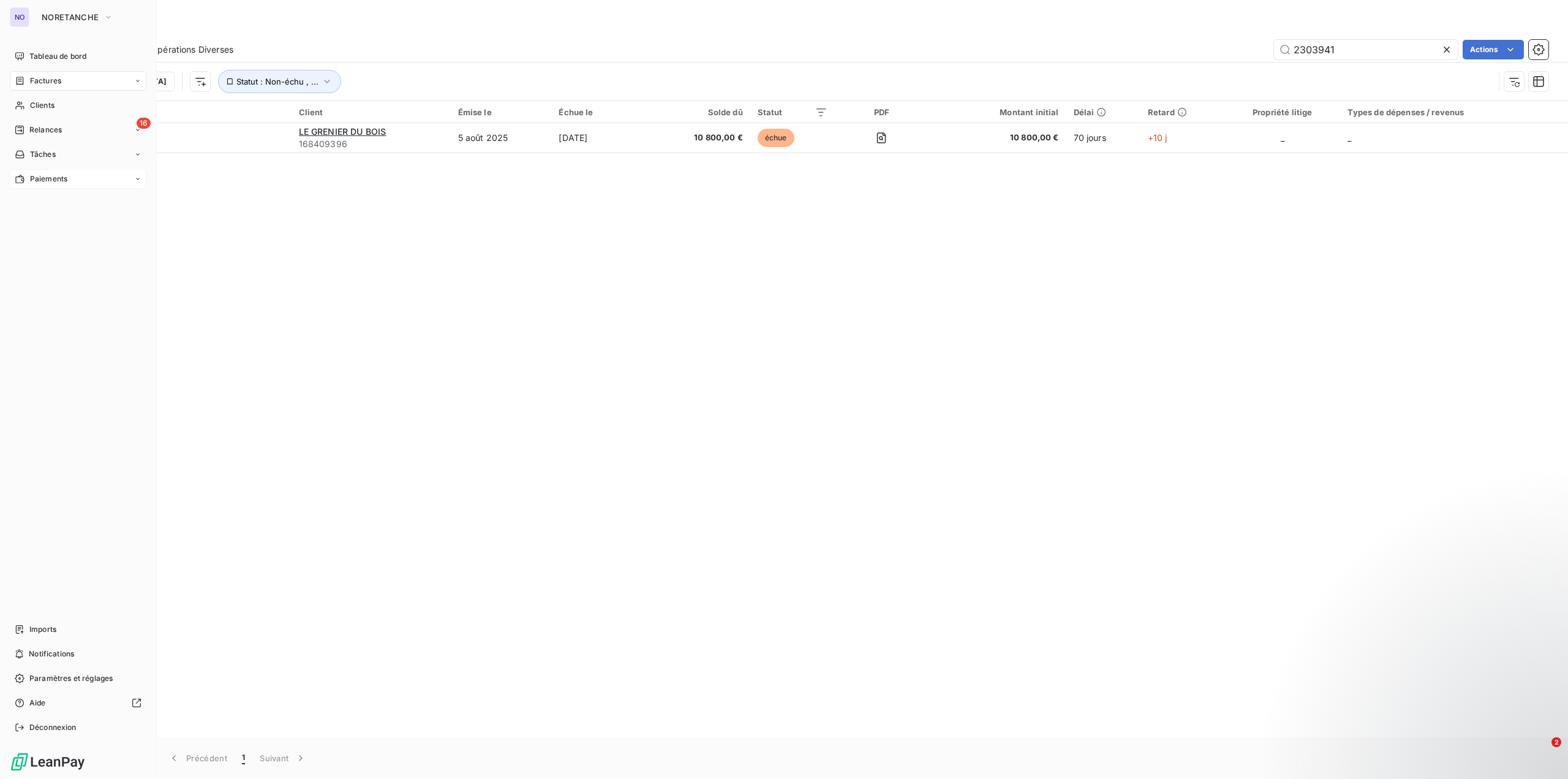
click at [79, 176] on div "Paiements" at bounding box center [78, 179] width 136 height 19
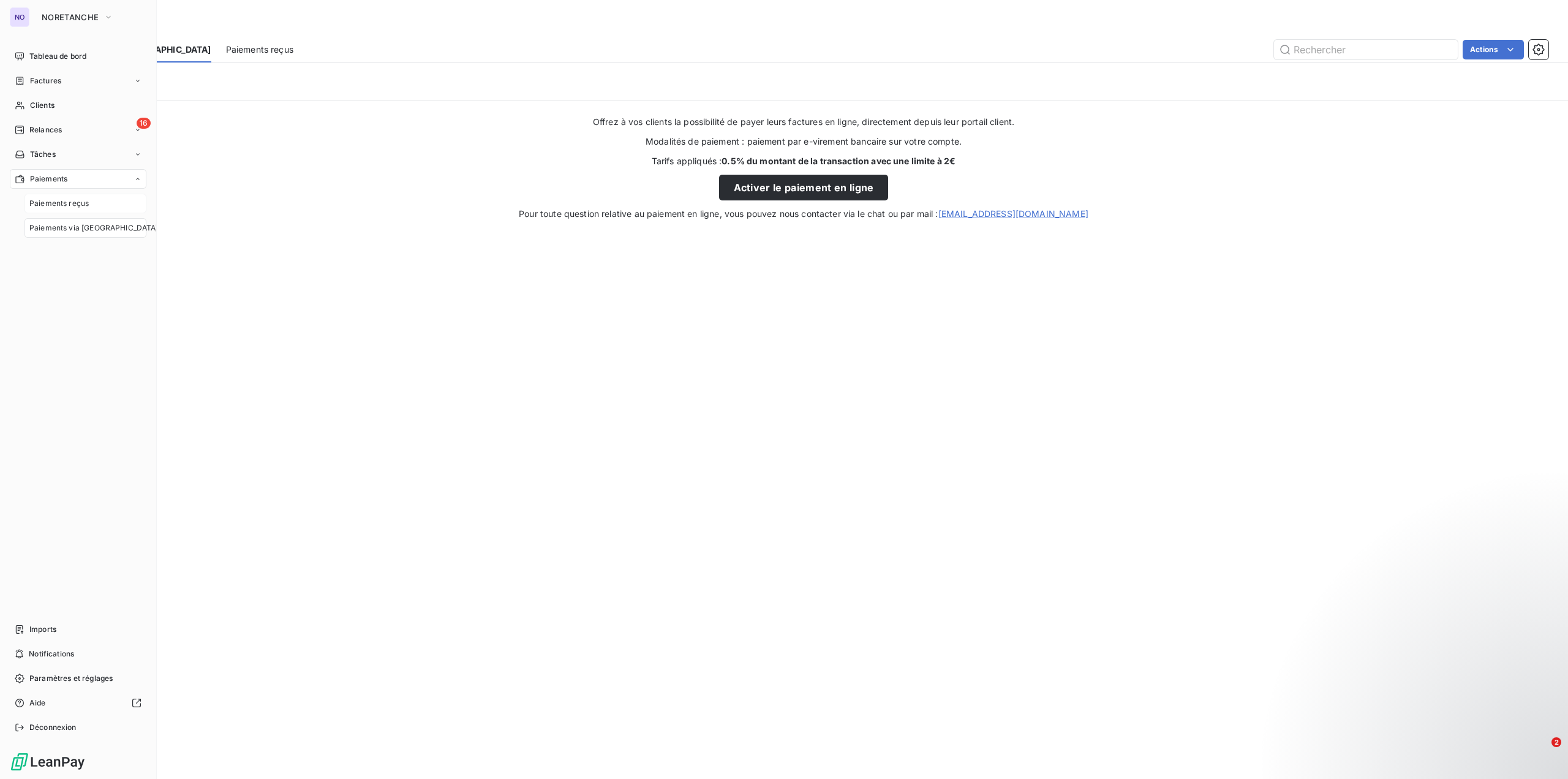
click at [72, 198] on span "Paiements reçus" at bounding box center [58, 203] width 59 height 11
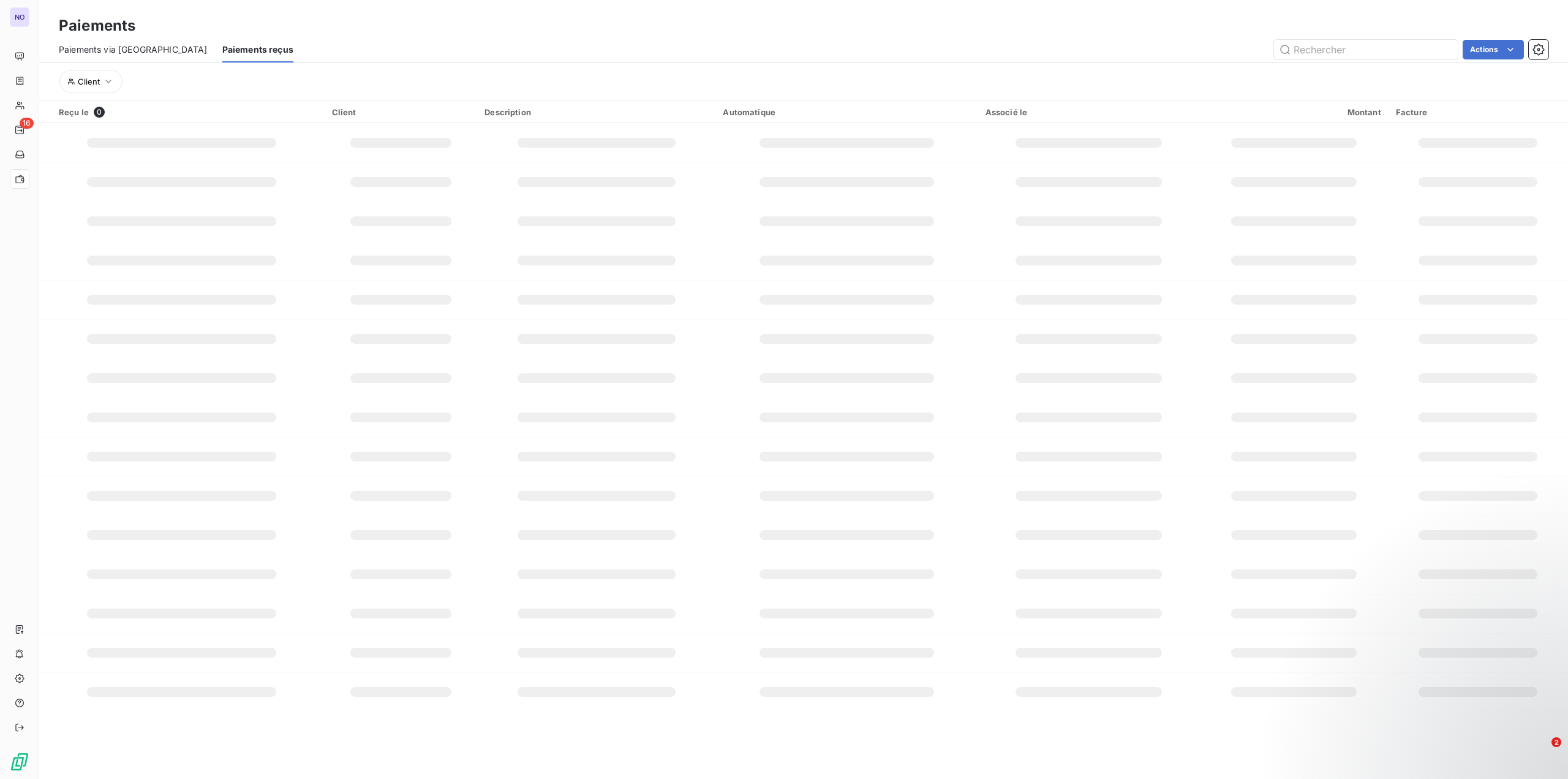
click at [1023, 110] on div "Associé le" at bounding box center [1088, 112] width 206 height 10
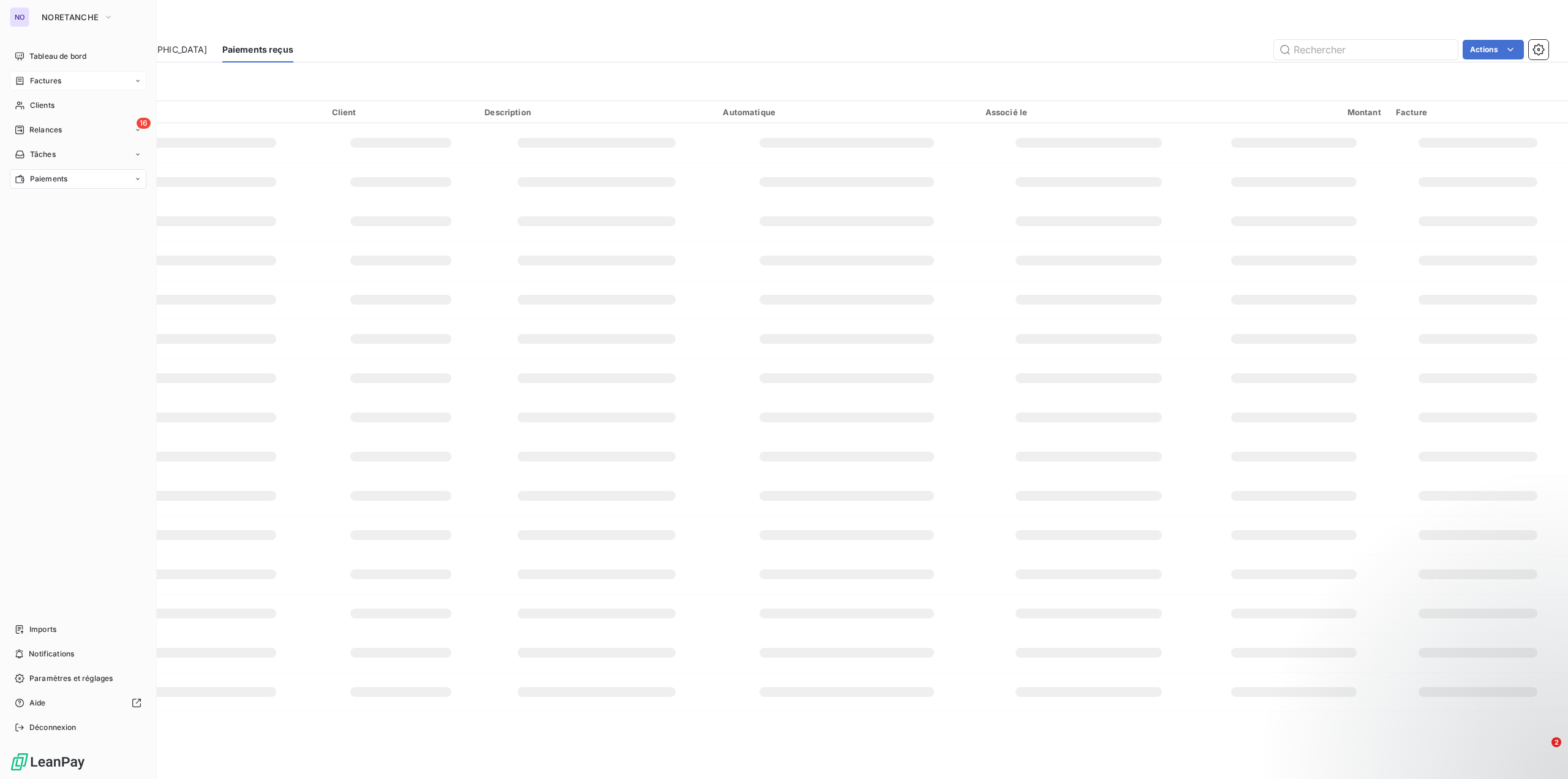
click at [55, 79] on span "Factures" at bounding box center [46, 81] width 31 height 11
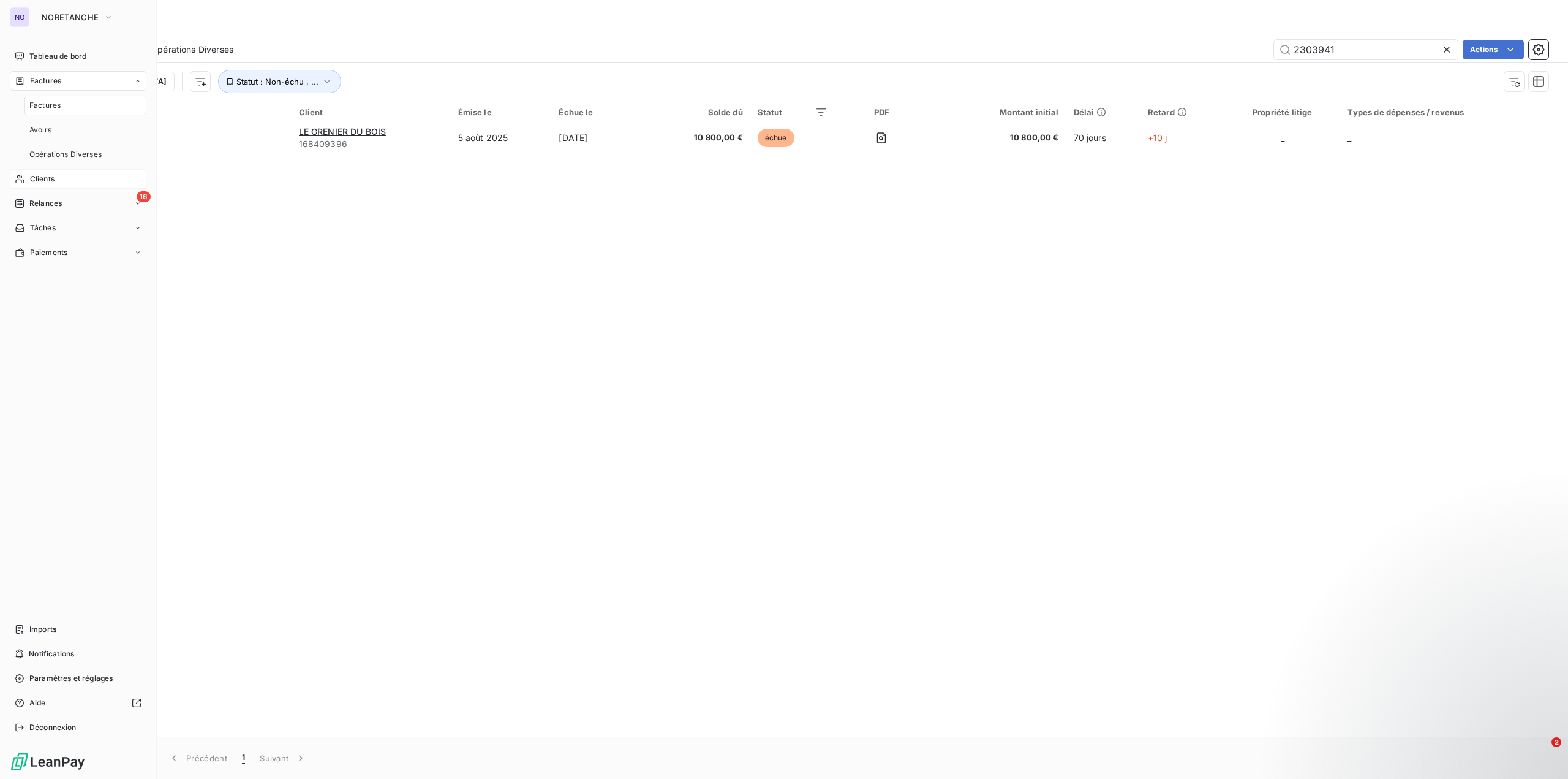
click at [85, 181] on div "Clients" at bounding box center [78, 179] width 136 height 19
